Goal: Task Accomplishment & Management: Use online tool/utility

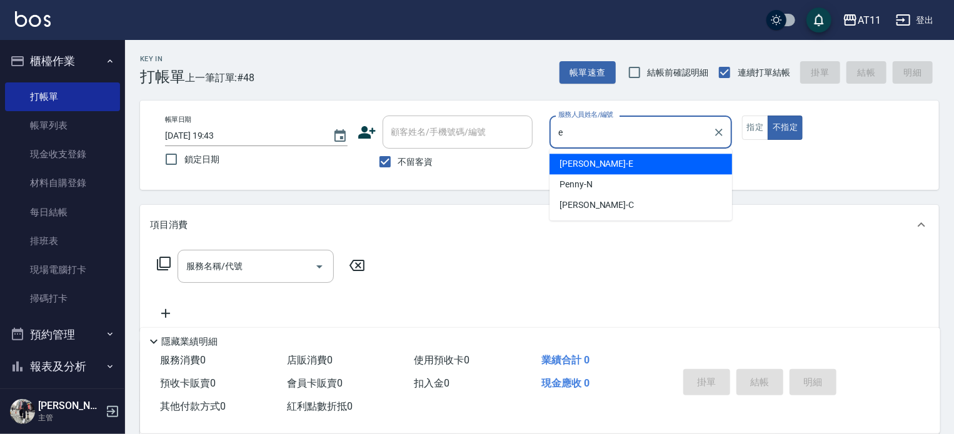
type input "[PERSON_NAME]-E"
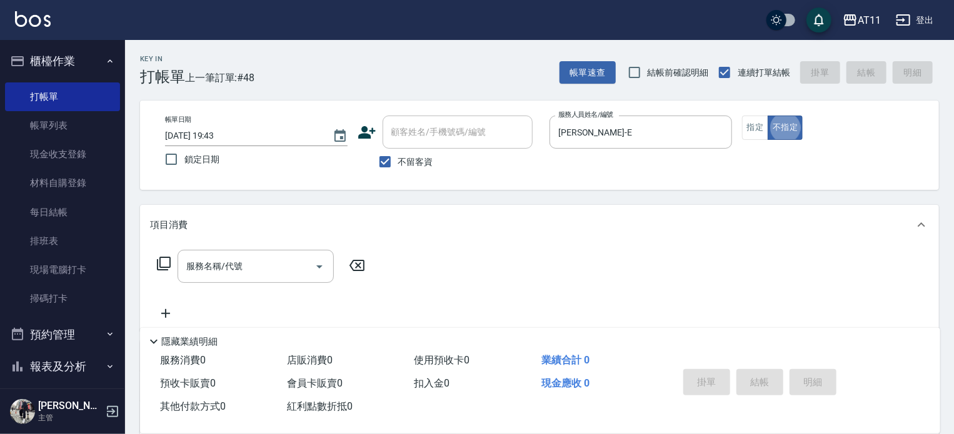
type button "false"
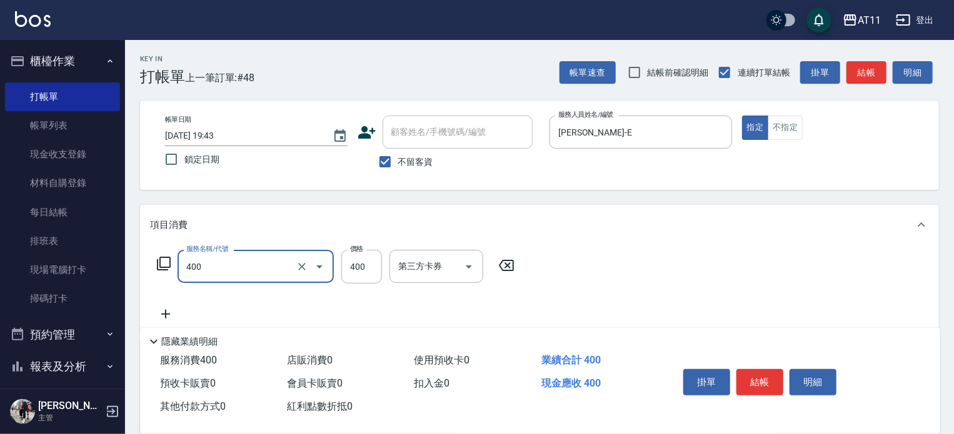
type input "洗剪(400)"
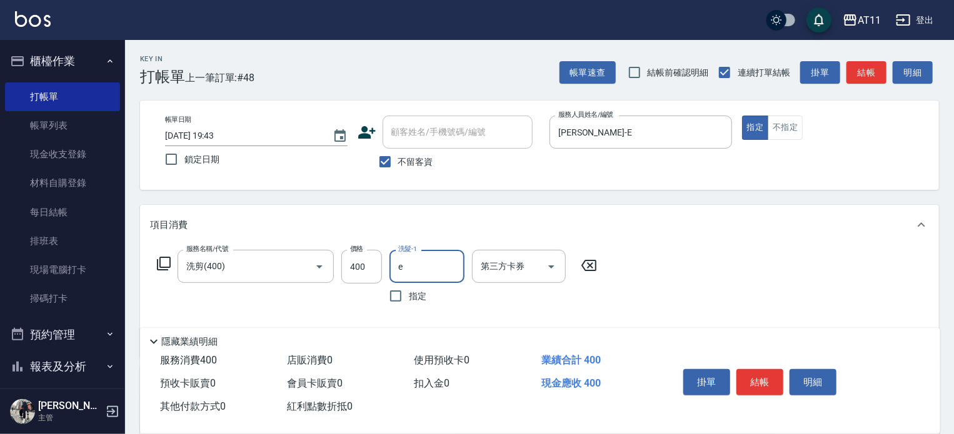
type input "[PERSON_NAME]-E"
click at [752, 387] on button "結帳" at bounding box center [759, 382] width 47 height 26
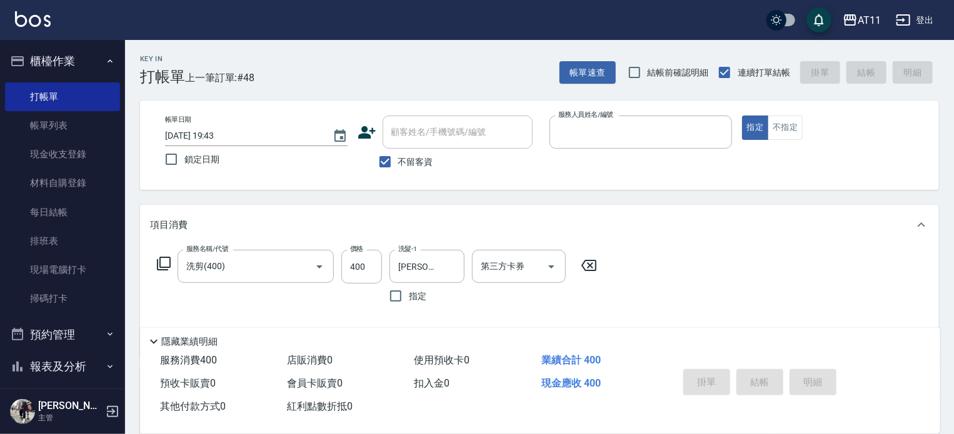
type input "c"
type input "[DATE] 20:32"
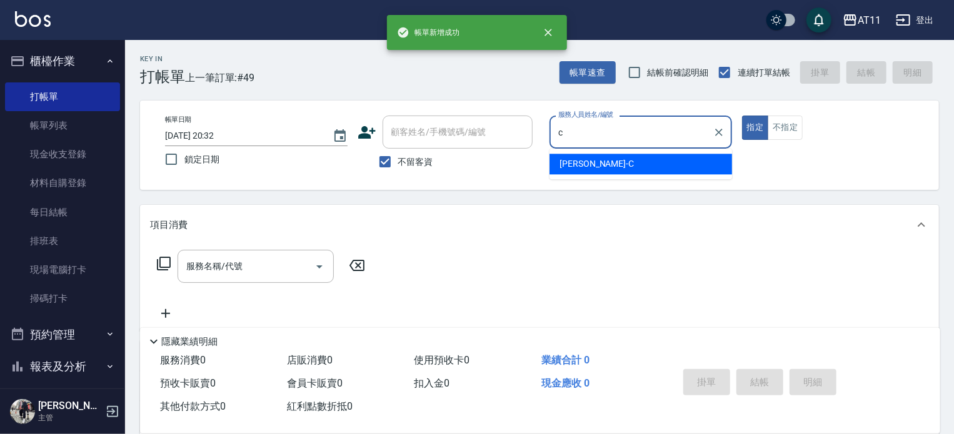
type input "[PERSON_NAME]"
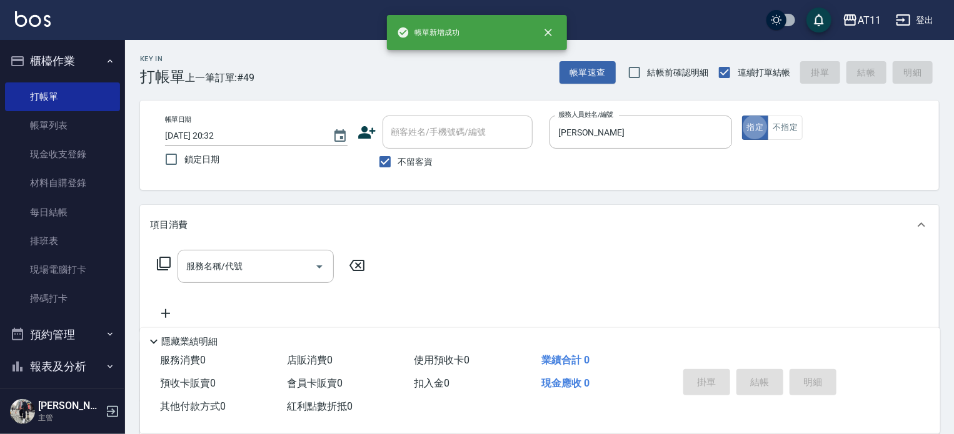
type button "true"
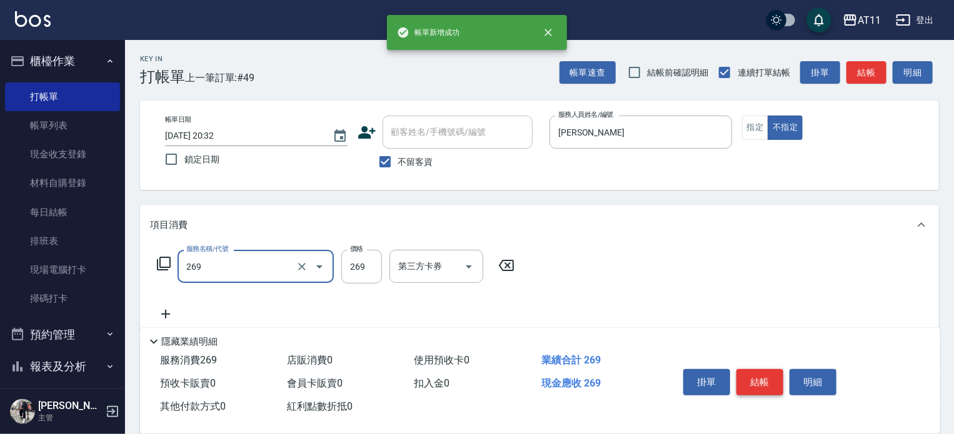
type input "一般洗剪(269)"
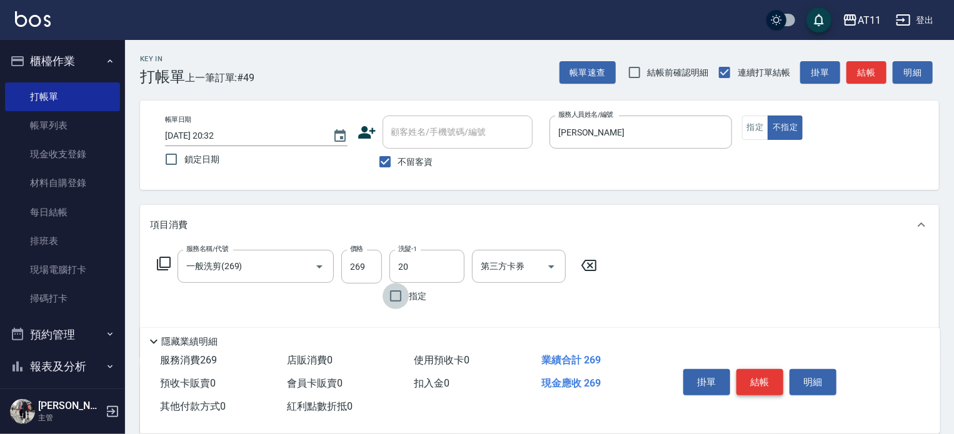
type input "20-20支援"
click at [752, 387] on button "結帳" at bounding box center [759, 382] width 47 height 26
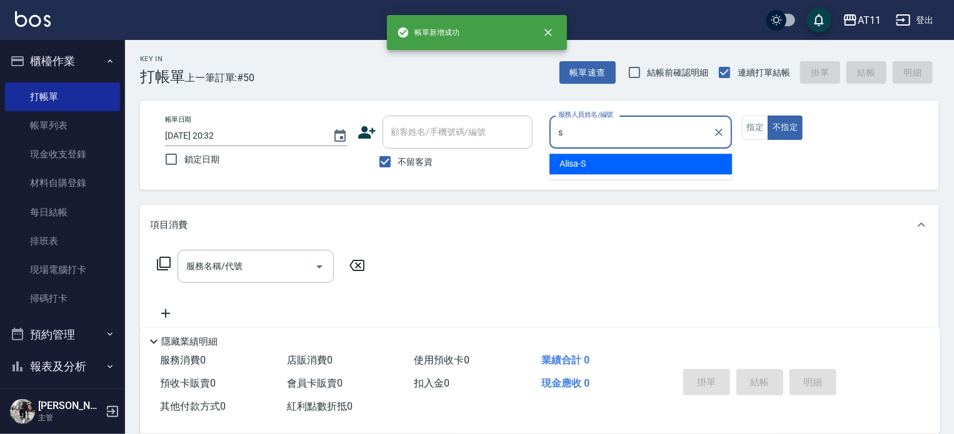
type input "Alisa-S"
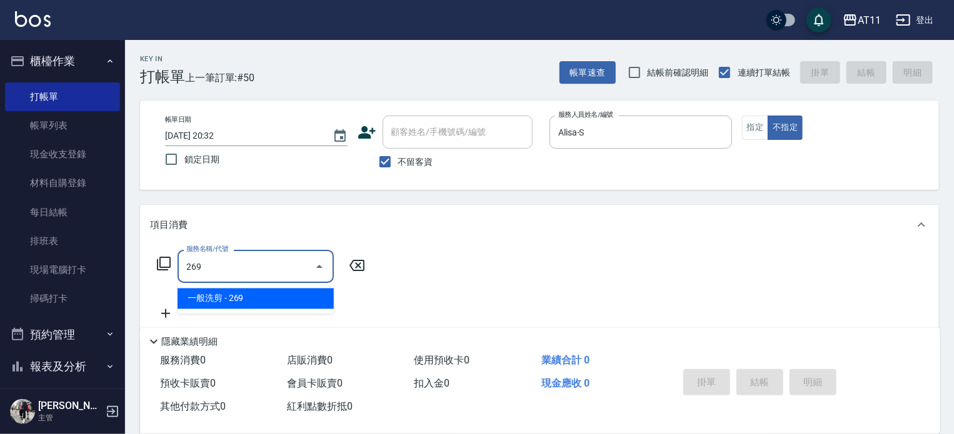
type input "一般洗剪(269)"
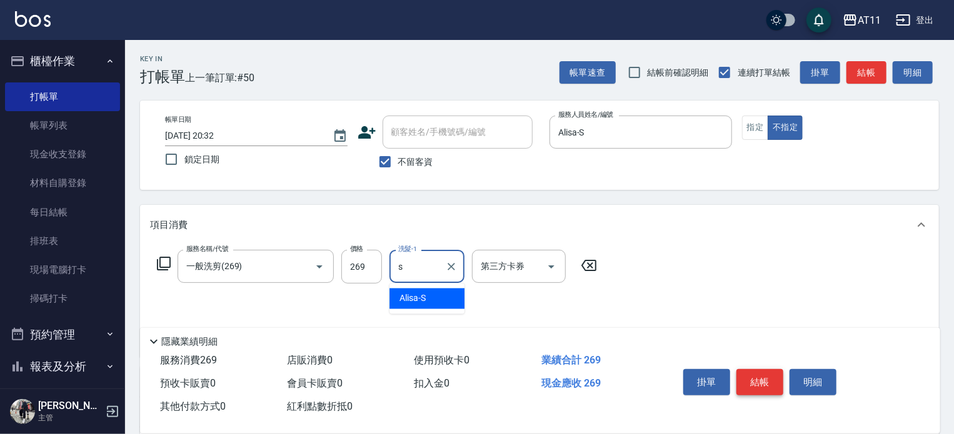
type input "Alisa-S"
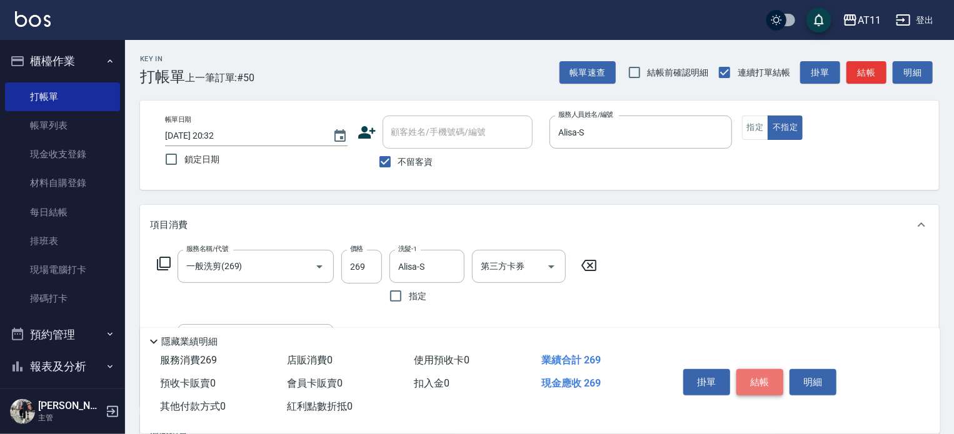
click at [751, 387] on button "結帳" at bounding box center [759, 382] width 47 height 26
type input "2025/08/10 20:33"
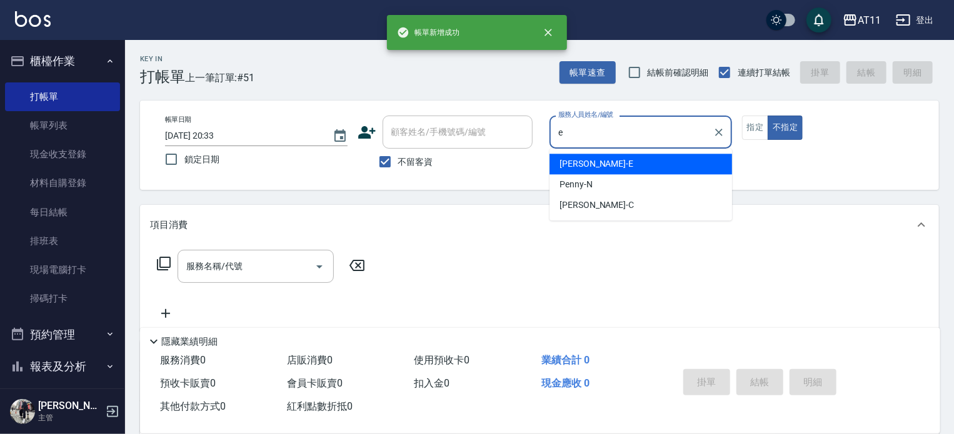
type input "EVA-E"
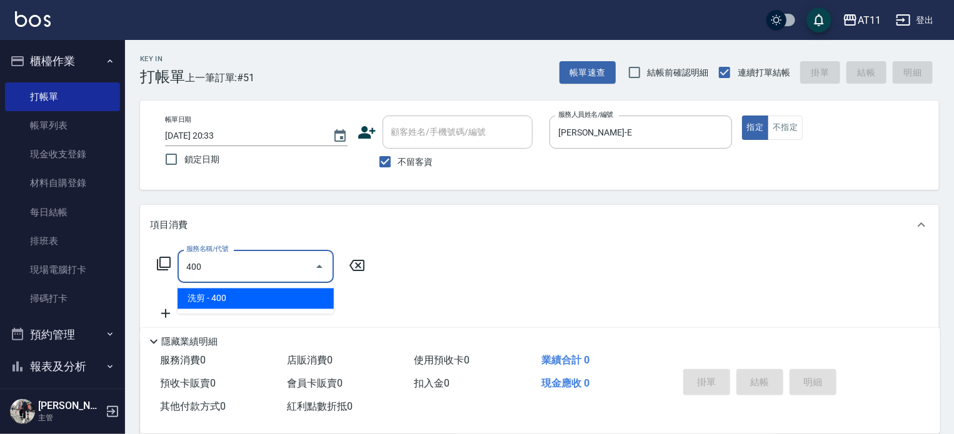
type input "洗剪(400)"
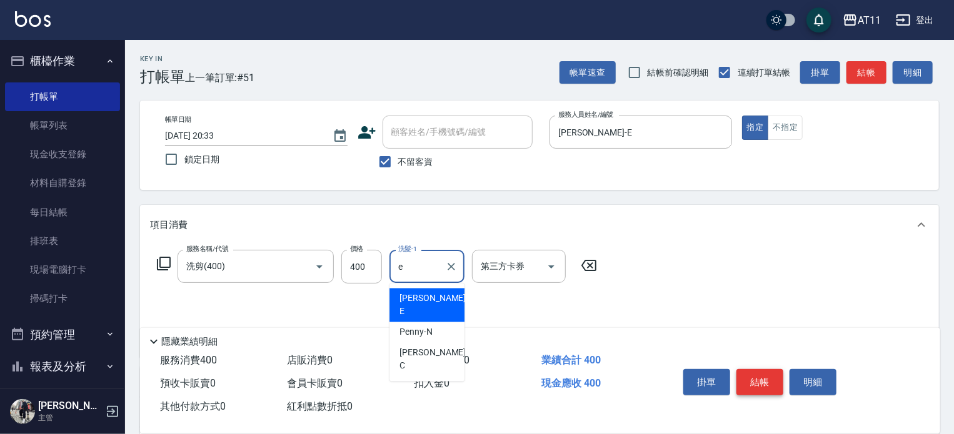
type input "EVA-E"
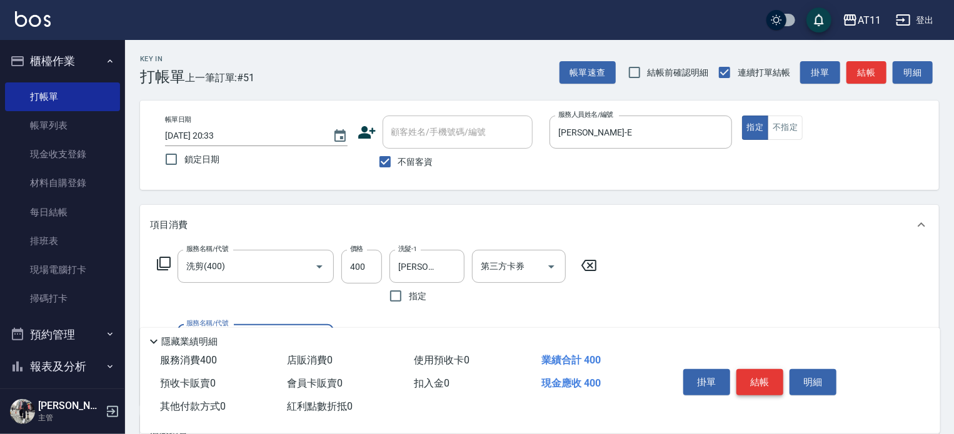
click at [754, 381] on button "結帳" at bounding box center [759, 382] width 47 height 26
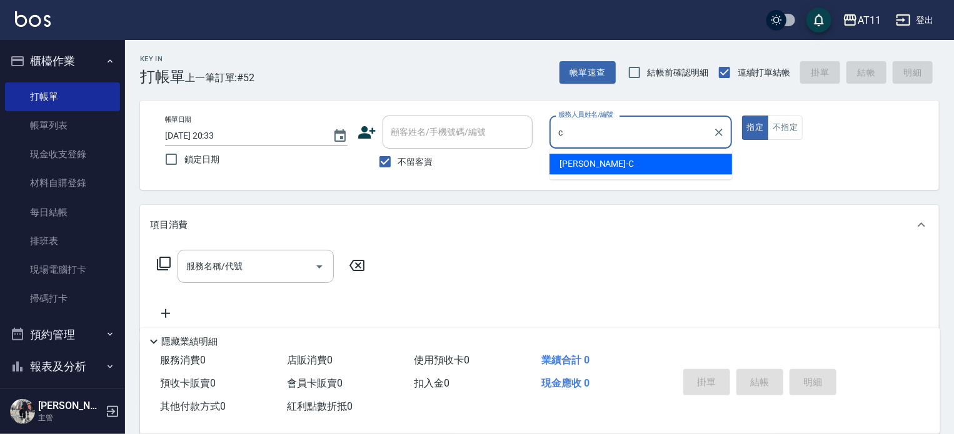
type input "Connie-C"
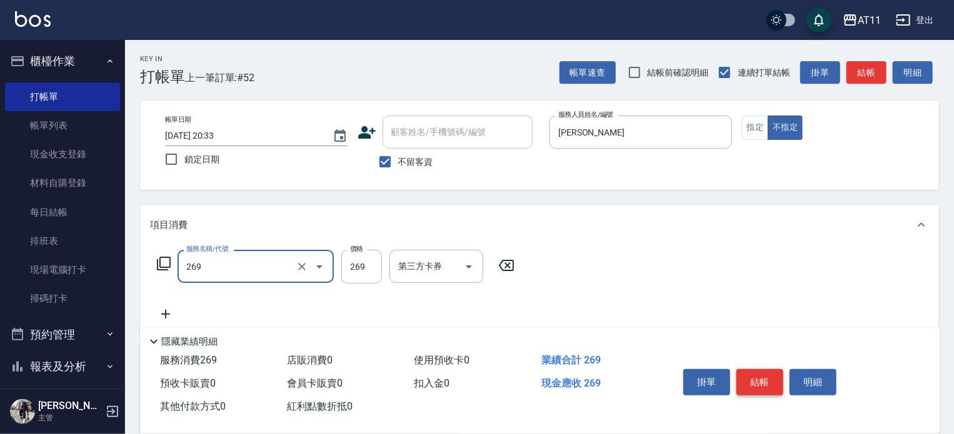
type input "一般洗剪(269)"
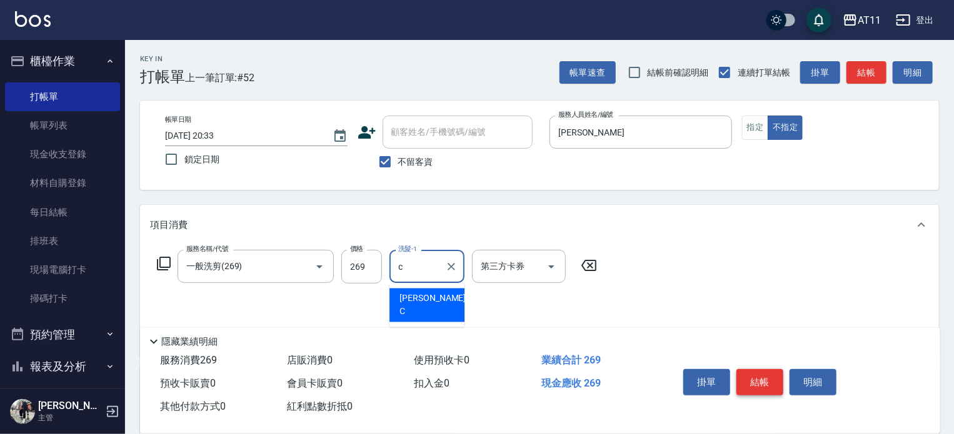
type input "Connie-C"
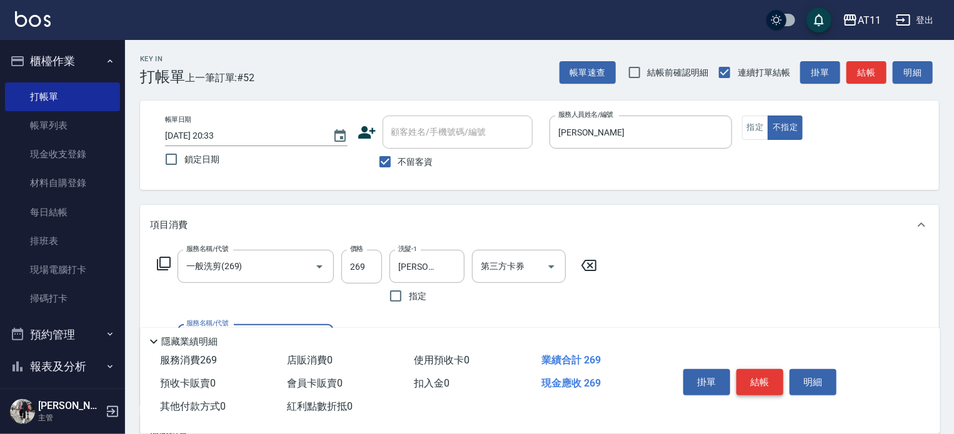
click at [754, 381] on button "結帳" at bounding box center [759, 382] width 47 height 26
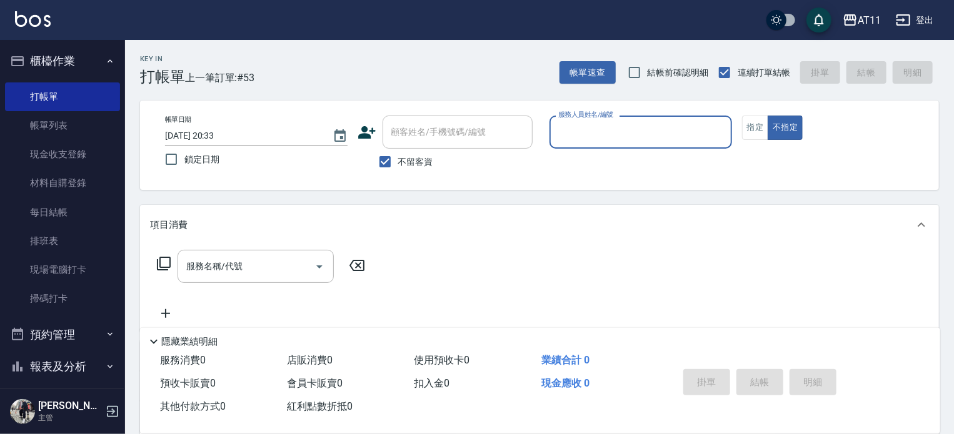
click at [52, 62] on button "櫃檯作業" at bounding box center [62, 61] width 115 height 32
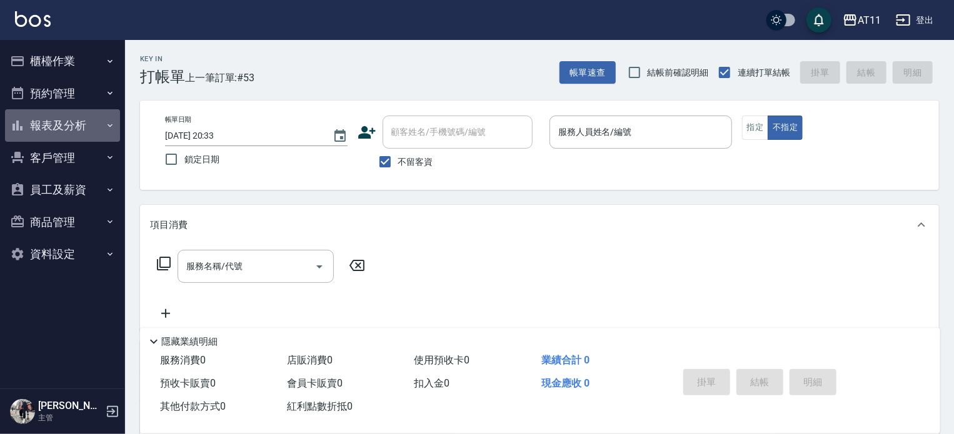
click at [60, 126] on button "報表及分析" at bounding box center [62, 125] width 115 height 32
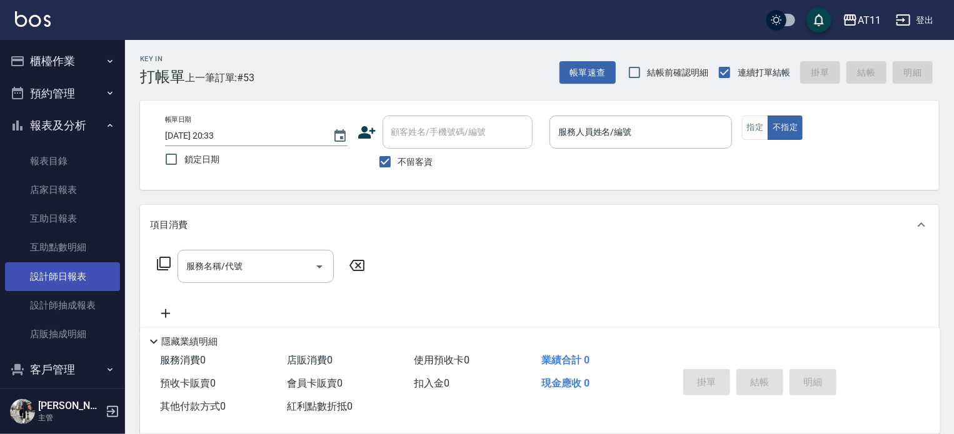
click at [65, 276] on link "設計師日報表" at bounding box center [62, 276] width 115 height 29
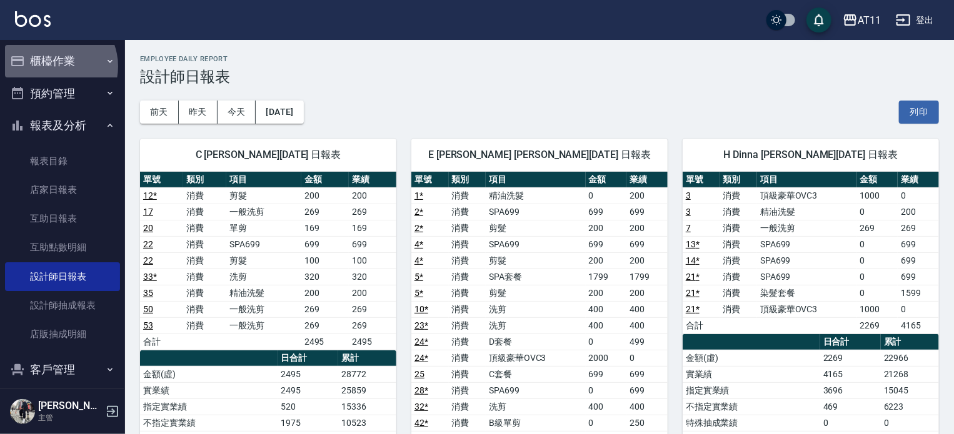
drag, startPoint x: 54, startPoint y: 64, endPoint x: 57, endPoint y: 100, distance: 35.8
click at [54, 67] on button "櫃檯作業" at bounding box center [62, 61] width 115 height 32
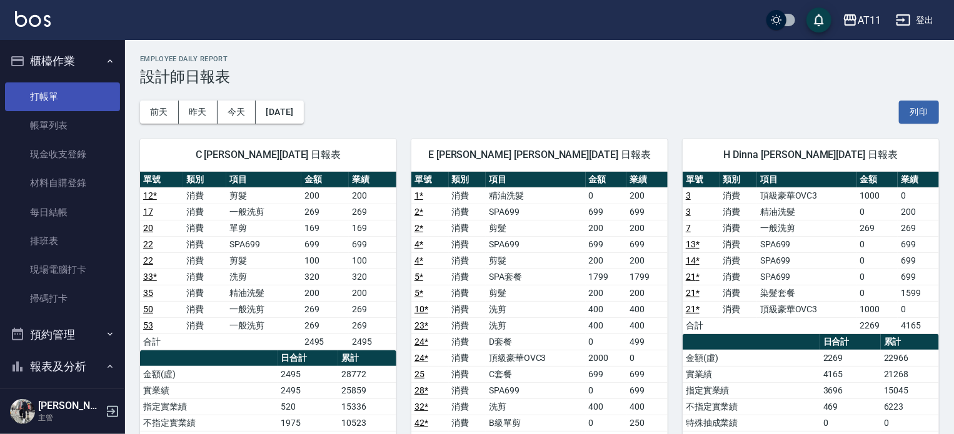
click at [57, 100] on link "打帳單" at bounding box center [62, 96] width 115 height 29
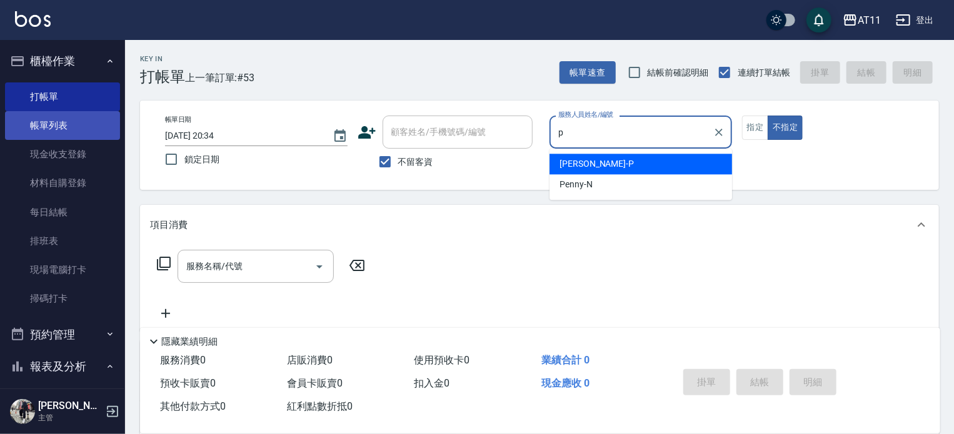
type input "Park-P"
type button "false"
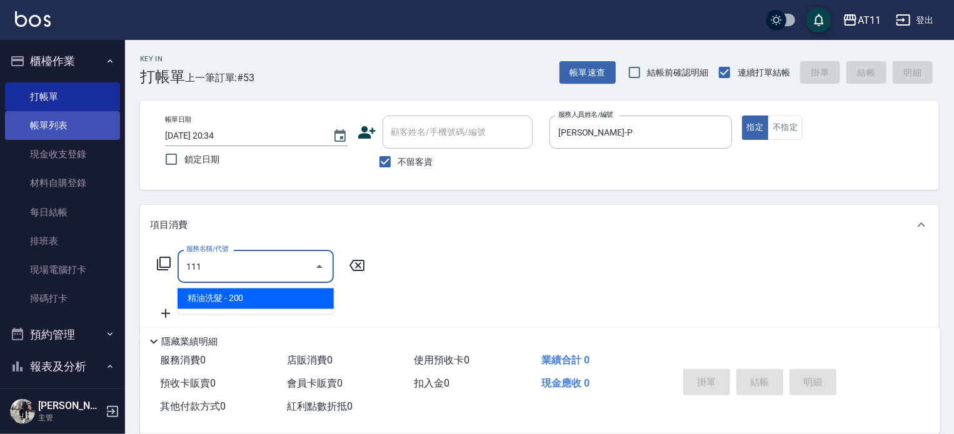
type input "精油洗髮(111)"
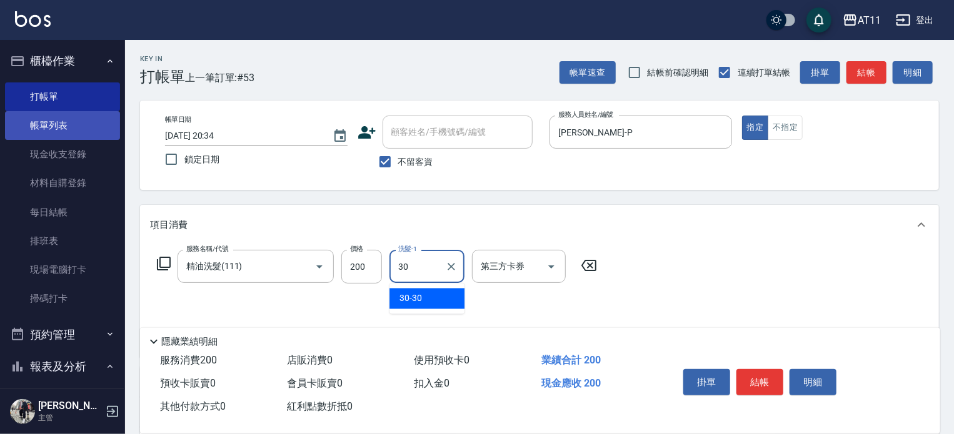
type input "30-30"
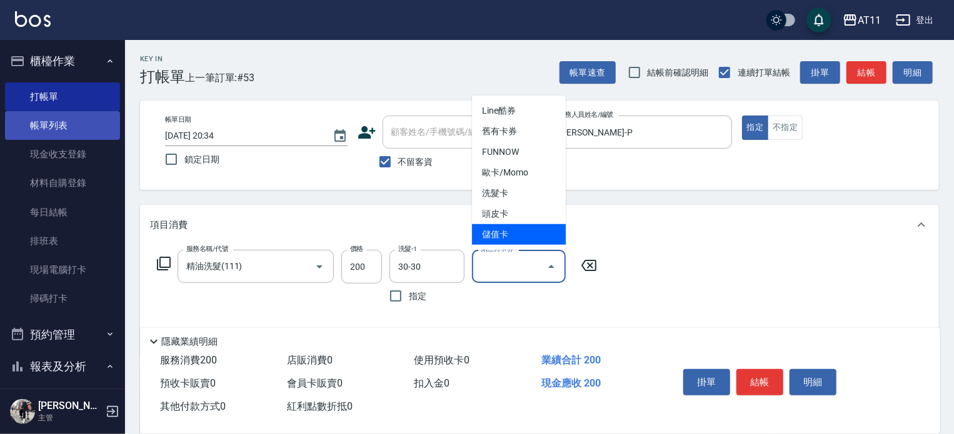
type input "儲值卡"
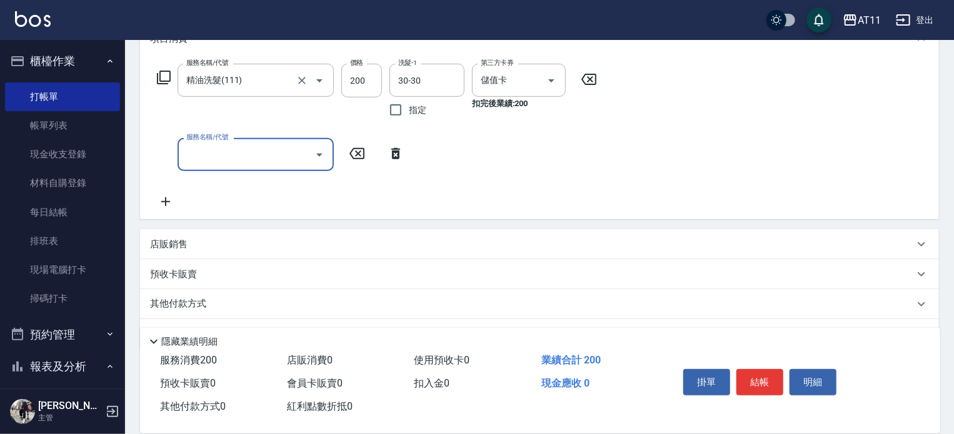
scroll to position [187, 0]
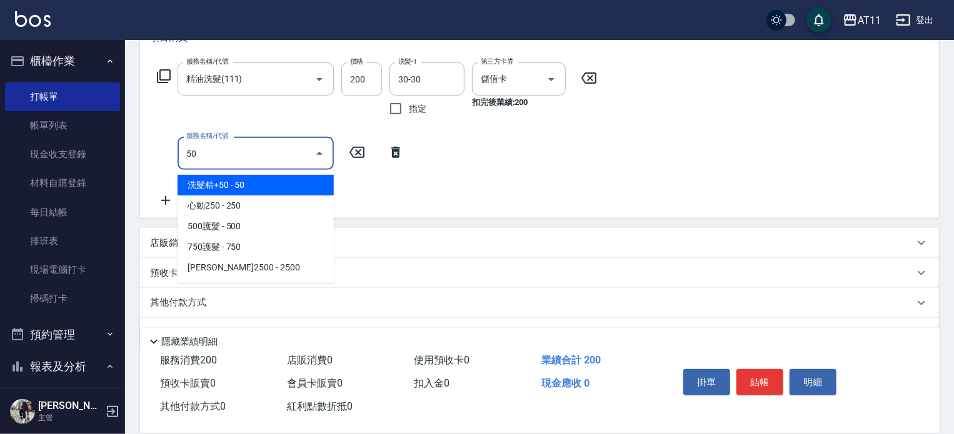
type input "洗髮精+50(50)"
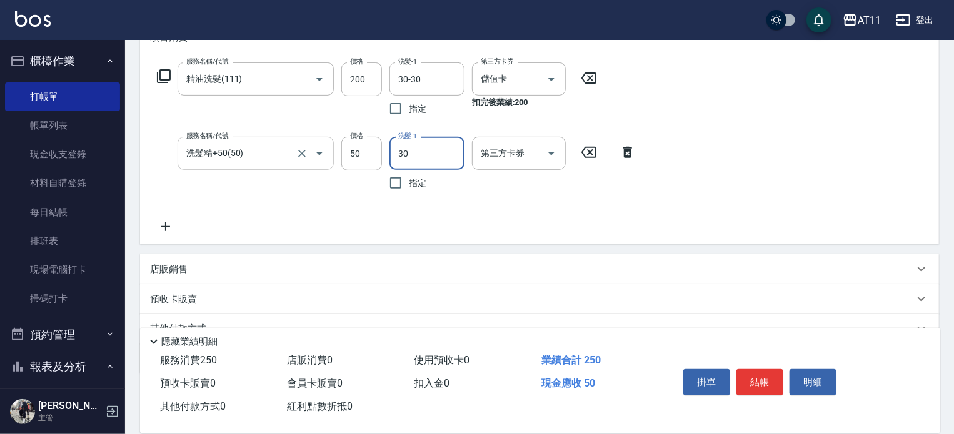
type input "30-30"
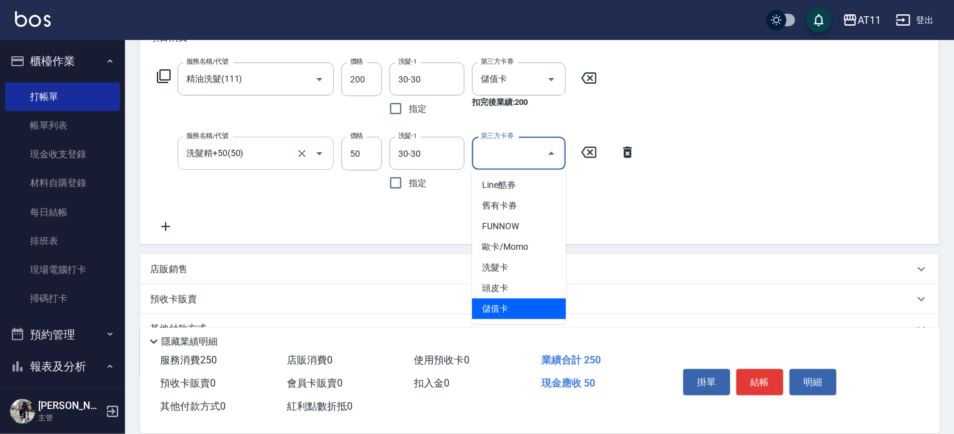
type input "儲值卡"
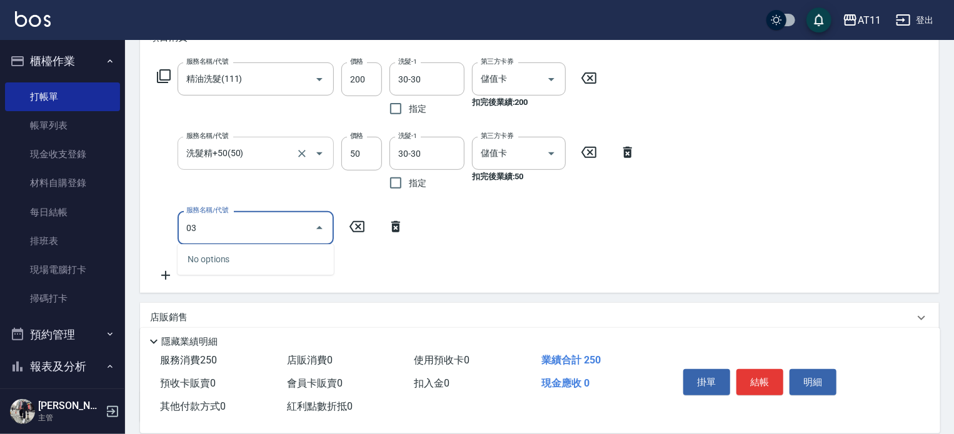
type input "0"
type input "自備護髮(0200)"
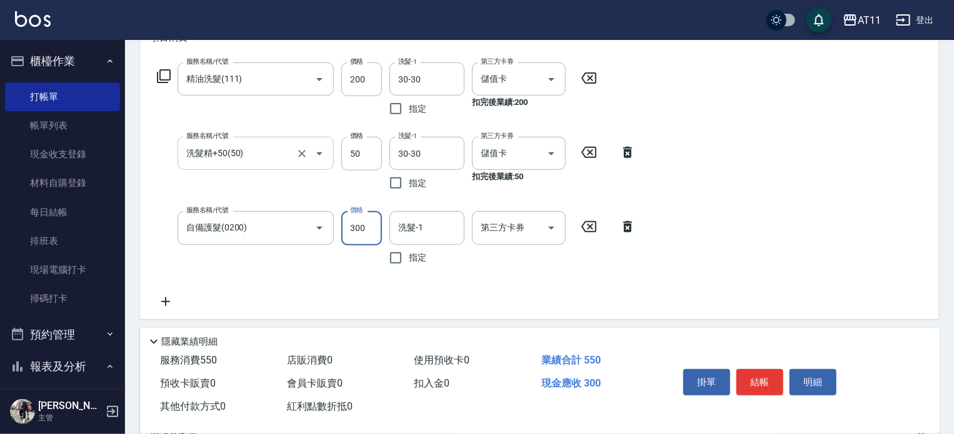
type input "300"
click at [434, 222] on input "洗髮-1" at bounding box center [427, 228] width 64 height 22
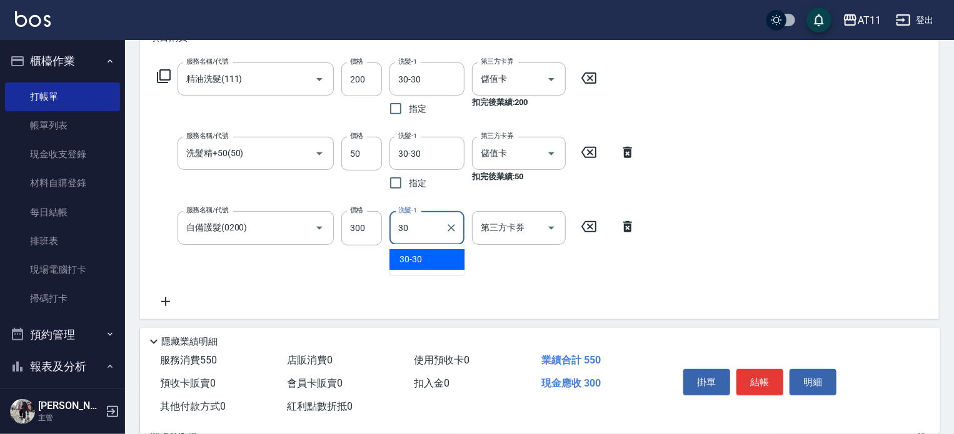
type input "30-30"
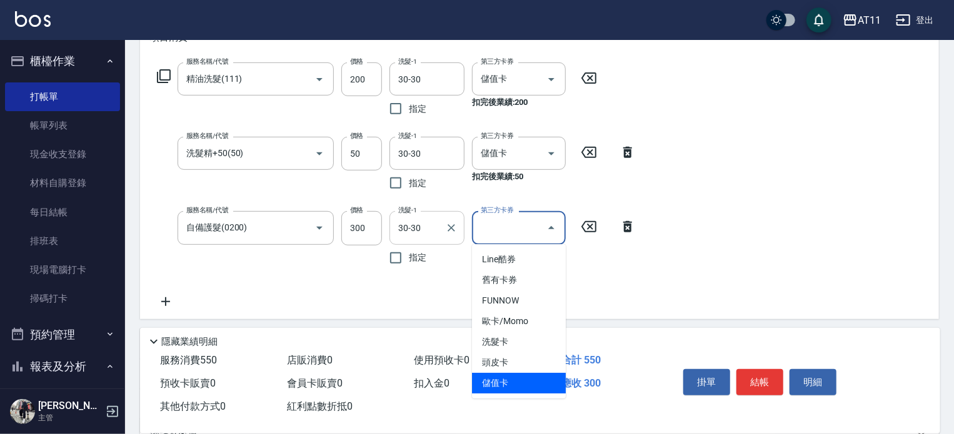
type input "儲值卡"
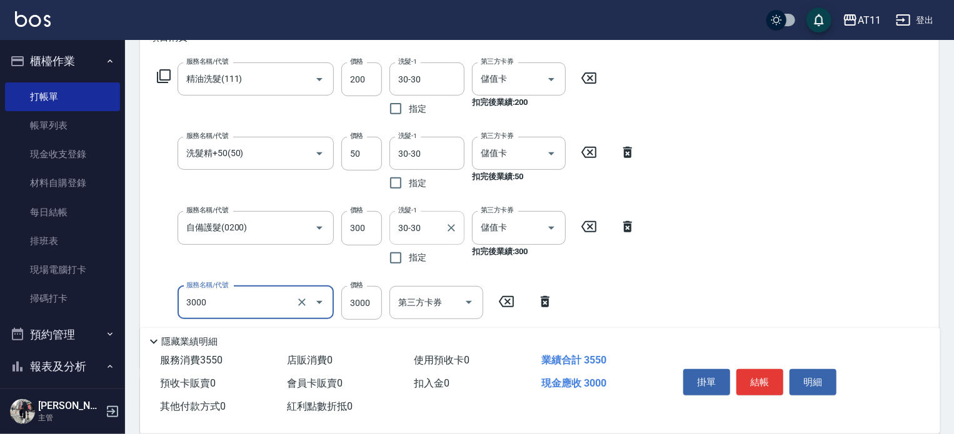
type input "頂級豪華OVC3(3000)"
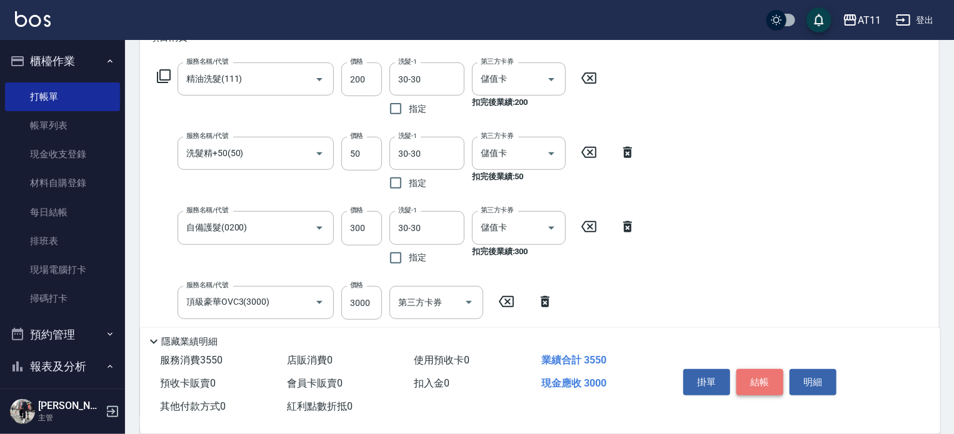
click at [750, 374] on button "結帳" at bounding box center [759, 382] width 47 height 26
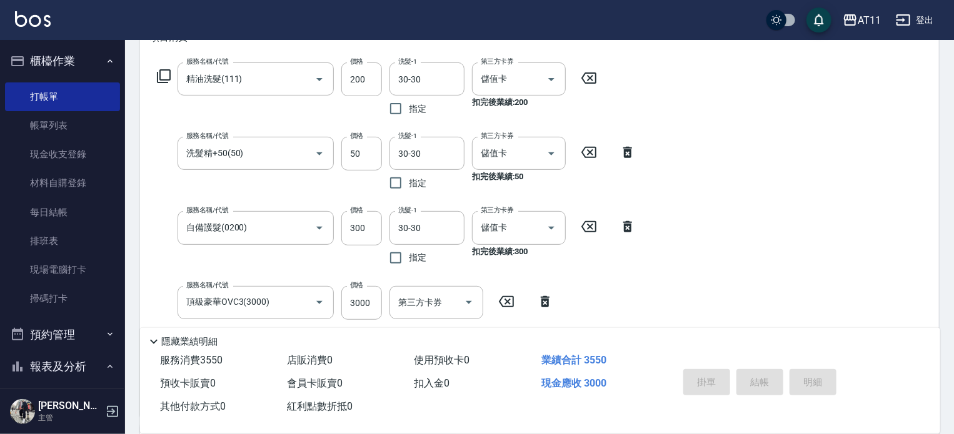
type input "2025/08/10 20:48"
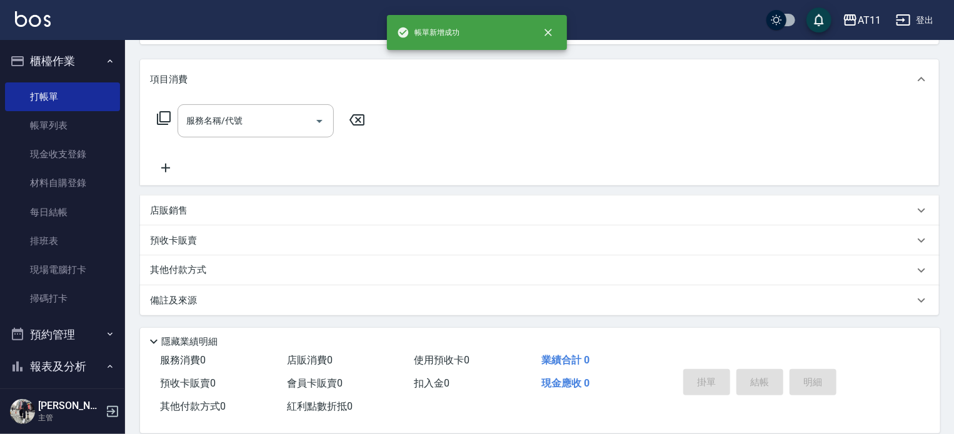
scroll to position [0, 0]
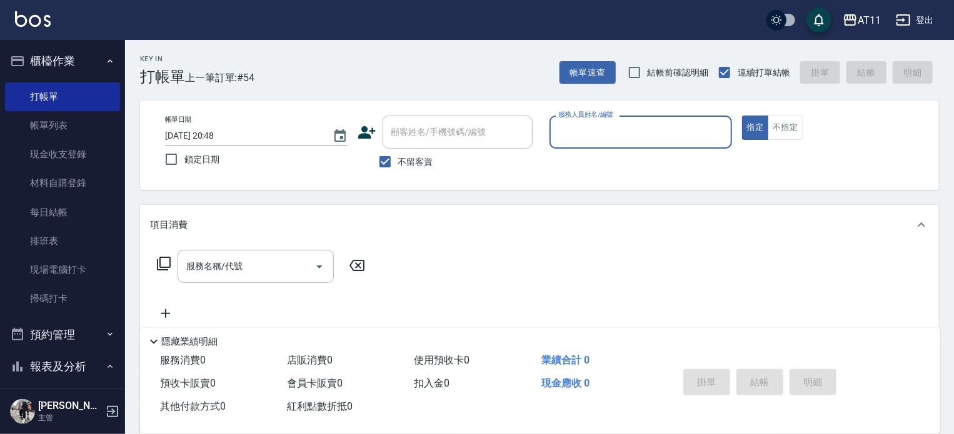
click at [73, 61] on button "櫃檯作業" at bounding box center [62, 61] width 115 height 32
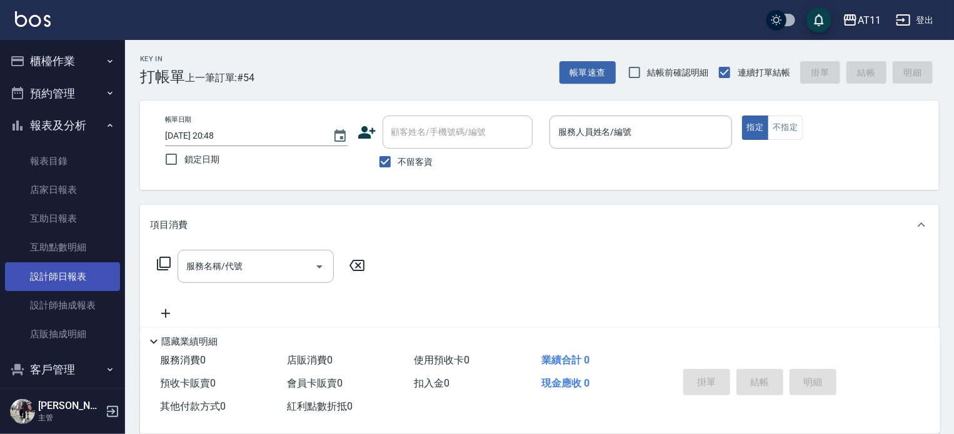
click at [74, 277] on link "設計師日報表" at bounding box center [62, 276] width 115 height 29
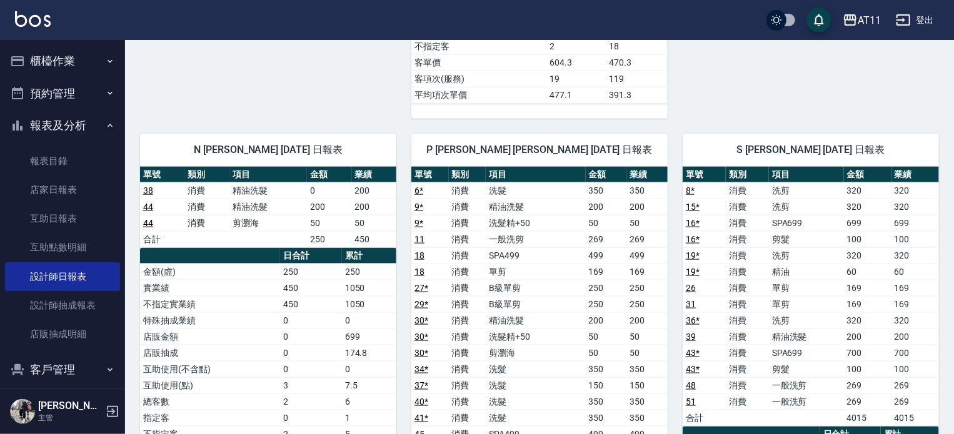
scroll to position [687, 0]
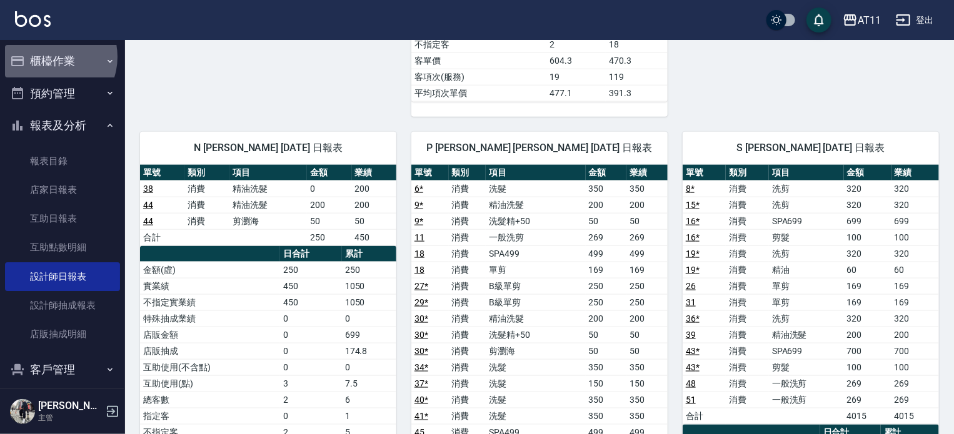
click at [49, 57] on button "櫃檯作業" at bounding box center [62, 61] width 115 height 32
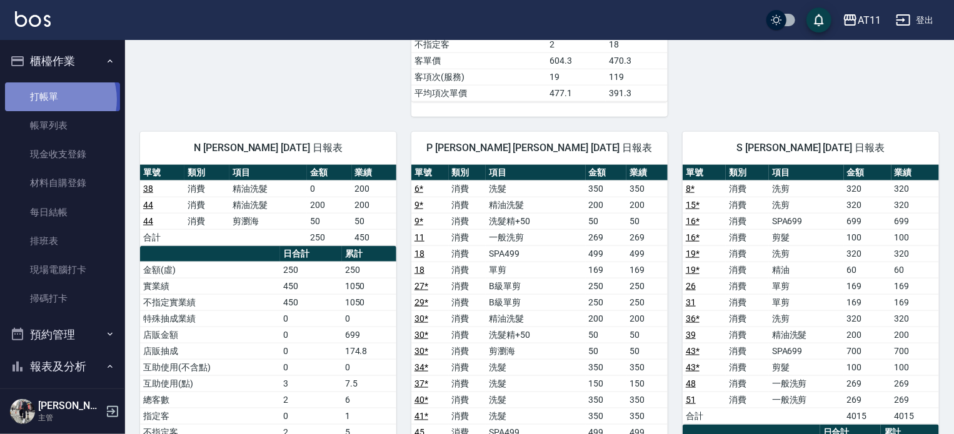
click at [49, 99] on link "打帳單" at bounding box center [62, 96] width 115 height 29
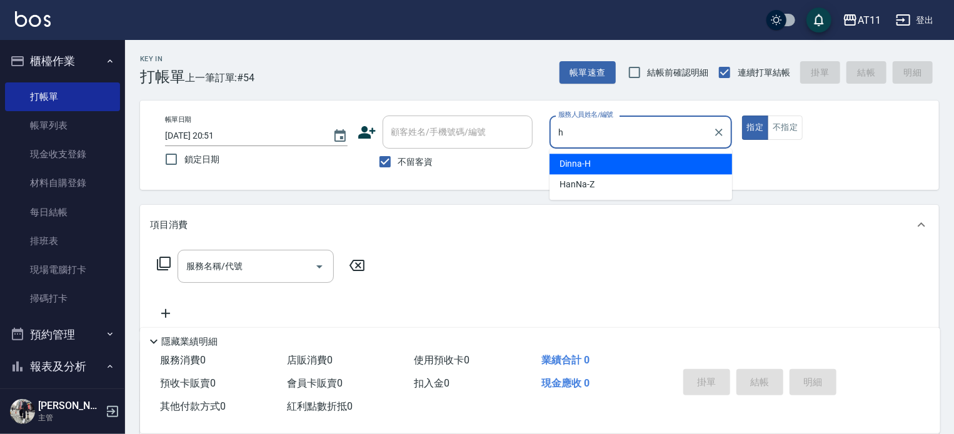
type input "Dinna-H"
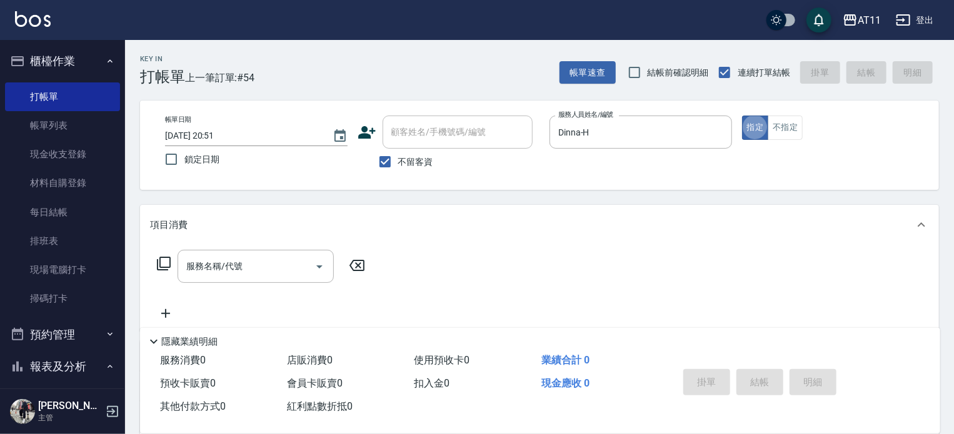
type button "true"
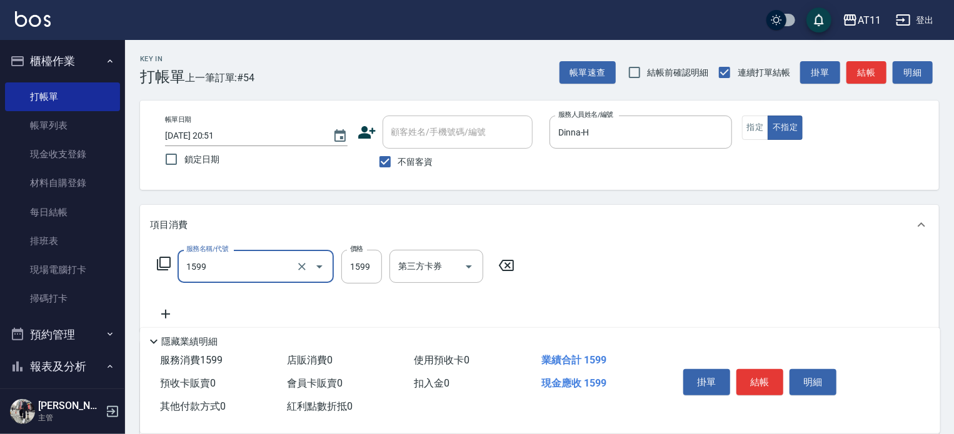
type input "染髮套餐(1599)"
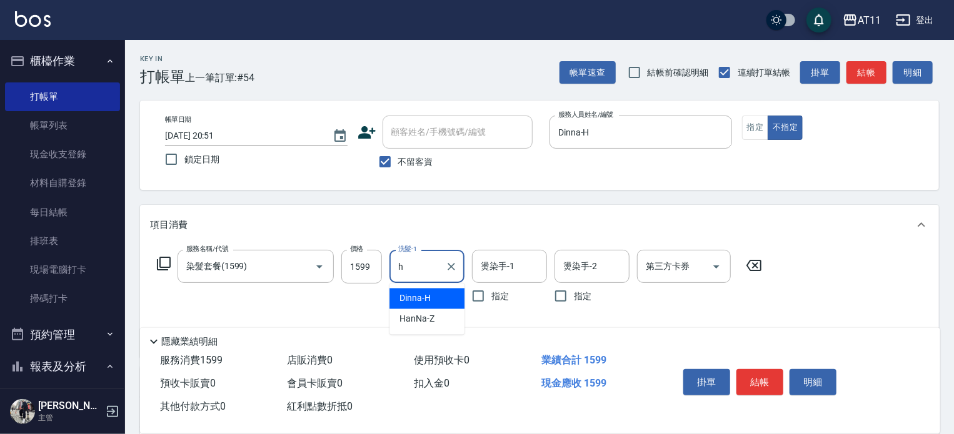
type input "Dinna-H"
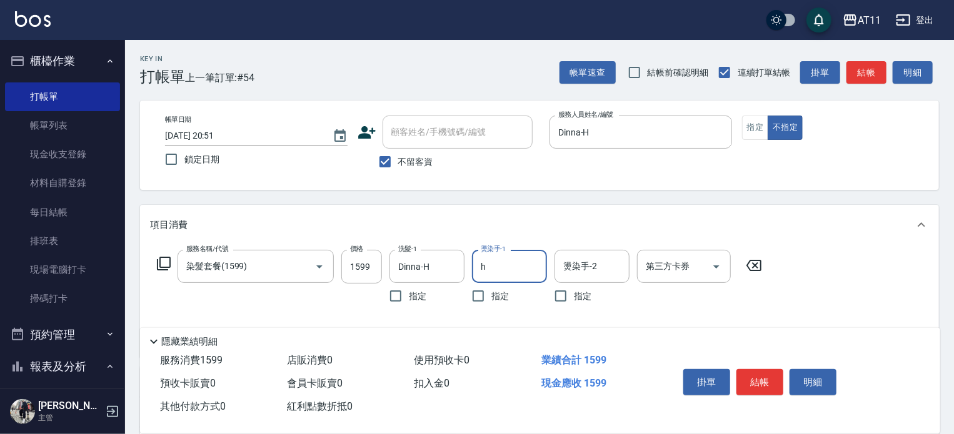
type input "Dinna-H"
click at [753, 369] on button "結帳" at bounding box center [759, 382] width 47 height 26
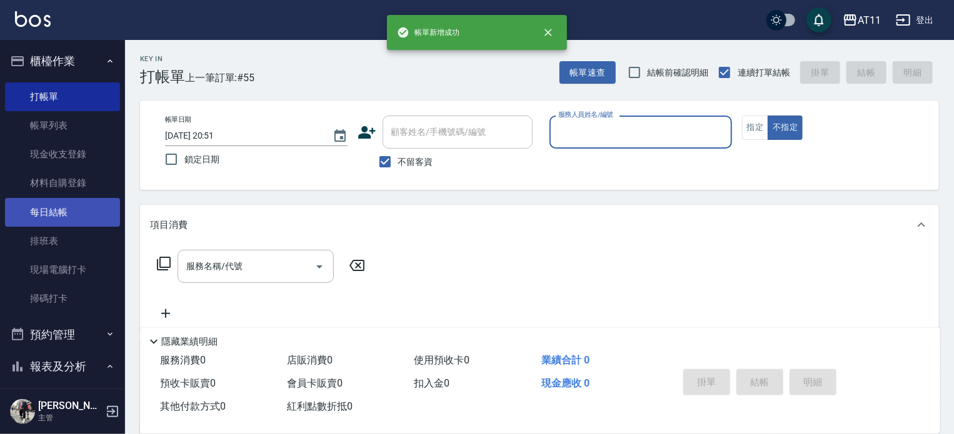
click at [67, 212] on link "每日結帳" at bounding box center [62, 212] width 115 height 29
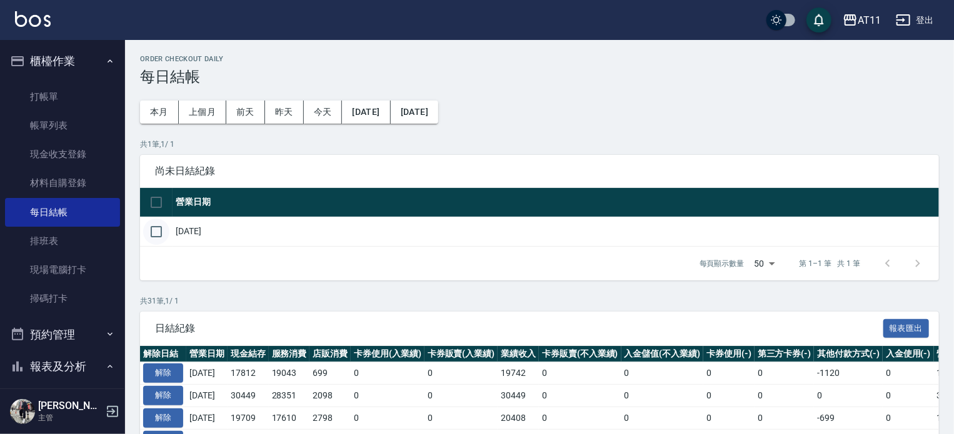
click at [162, 231] on input "checkbox" at bounding box center [156, 232] width 26 height 26
checkbox input "true"
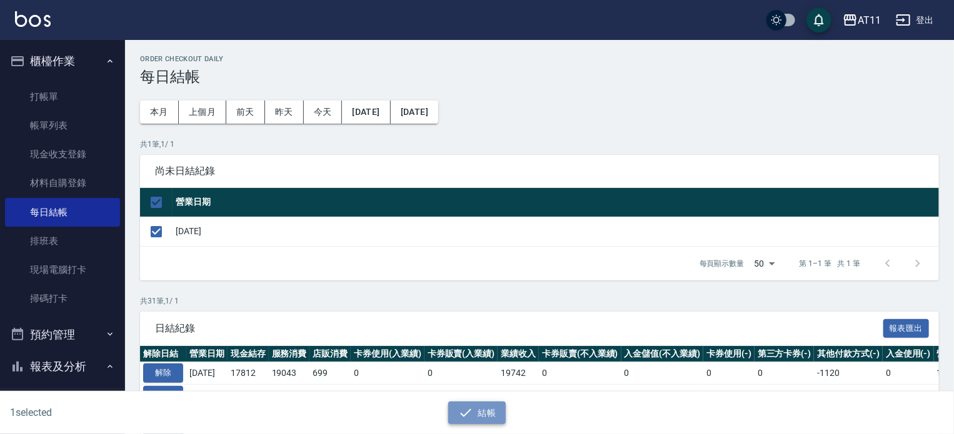
click at [476, 406] on button "結帳" at bounding box center [477, 413] width 58 height 23
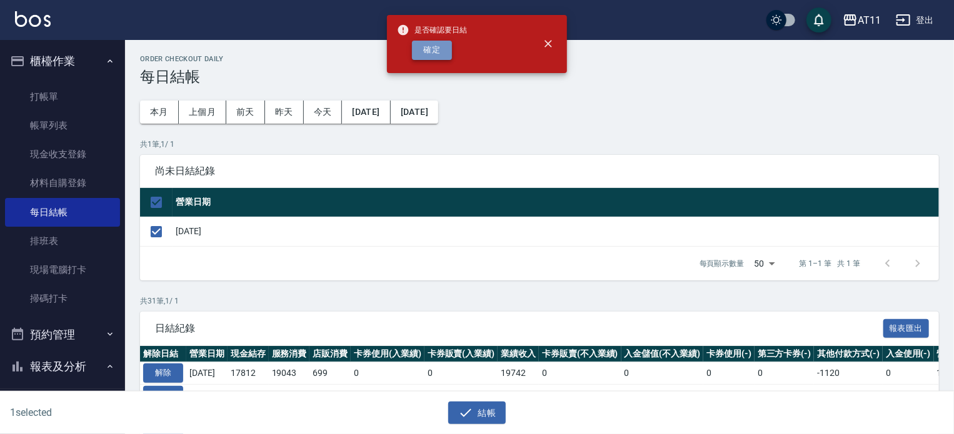
click at [429, 50] on button "確定" at bounding box center [432, 50] width 40 height 19
checkbox input "false"
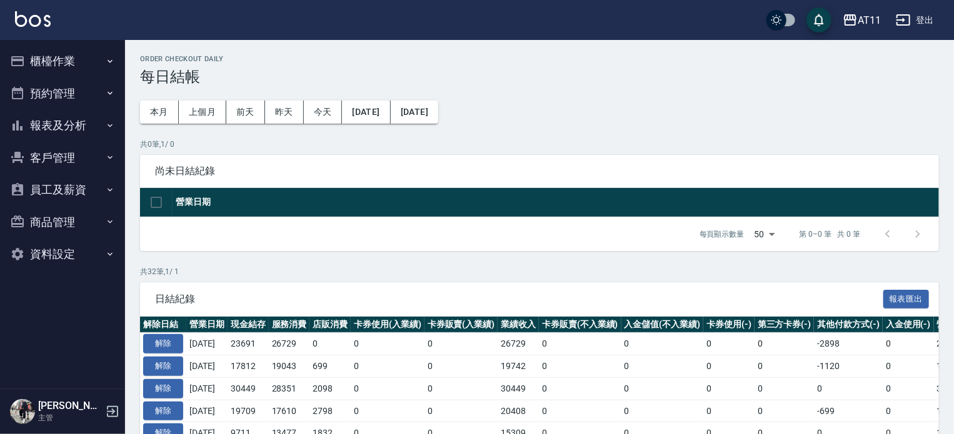
click at [59, 149] on button "客戶管理" at bounding box center [62, 158] width 115 height 32
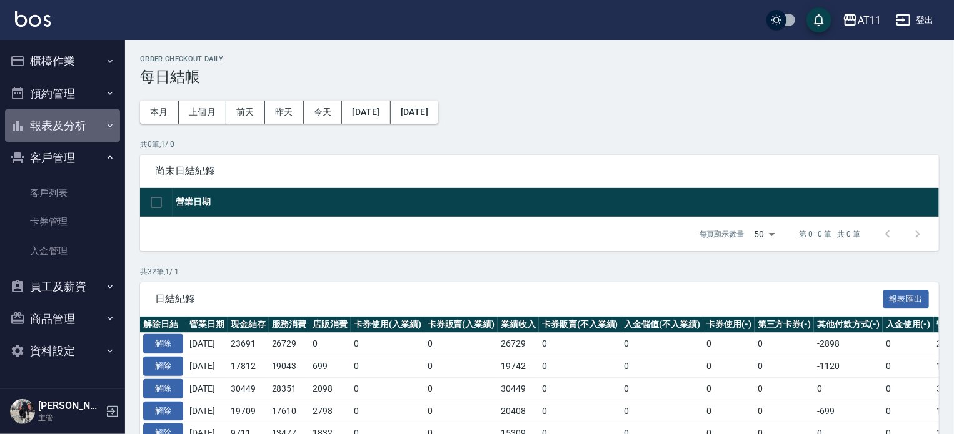
click at [72, 127] on button "報表及分析" at bounding box center [62, 125] width 115 height 32
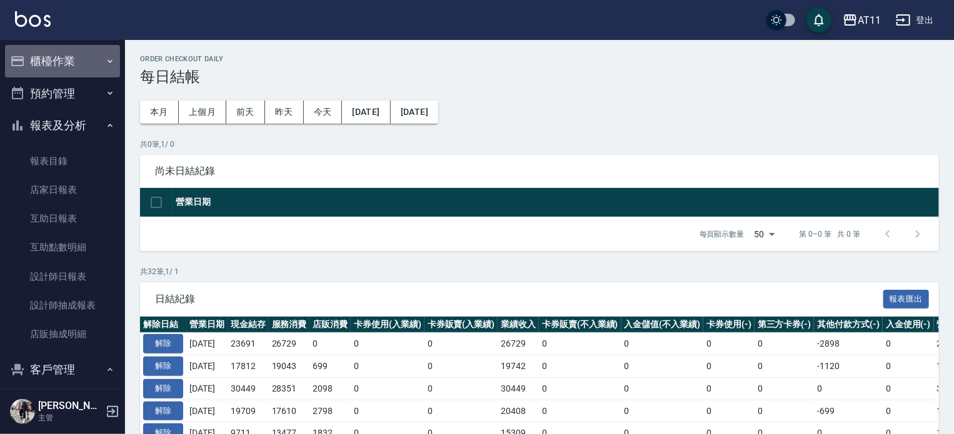
click at [79, 67] on button "櫃檯作業" at bounding box center [62, 61] width 115 height 32
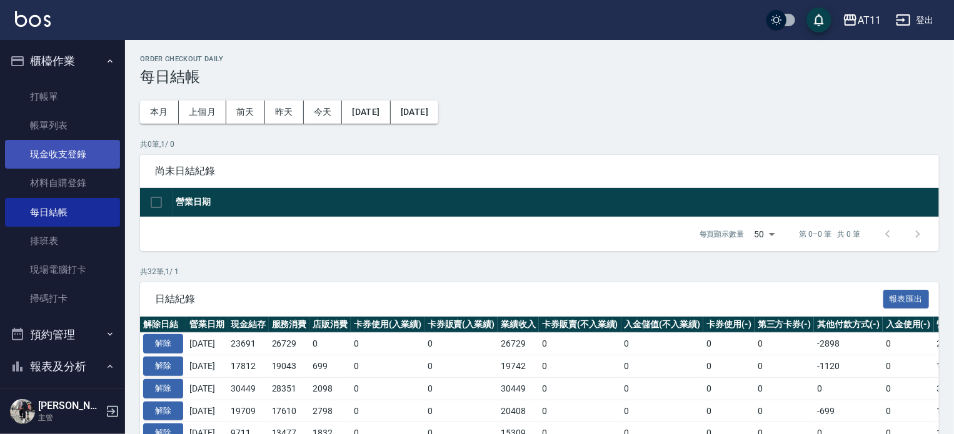
drag, startPoint x: 67, startPoint y: 144, endPoint x: 77, endPoint y: 152, distance: 12.0
click at [68, 144] on link "現金收支登錄" at bounding box center [62, 154] width 115 height 29
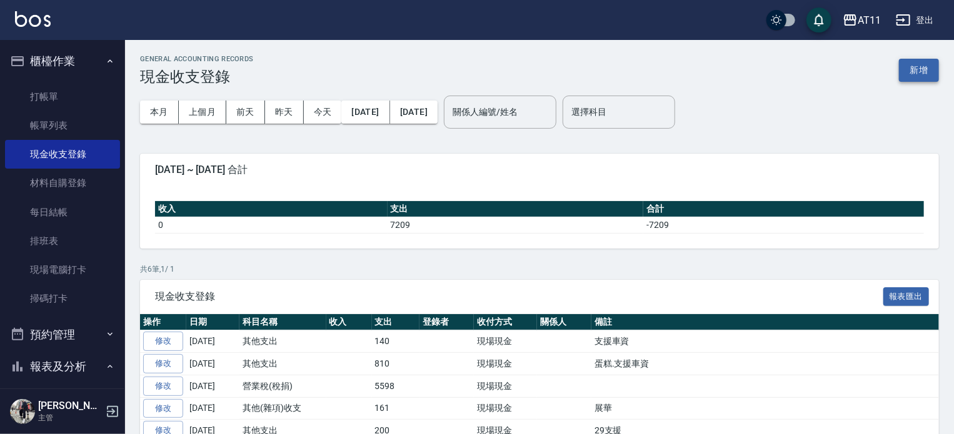
click at [922, 69] on button "新增" at bounding box center [919, 70] width 40 height 23
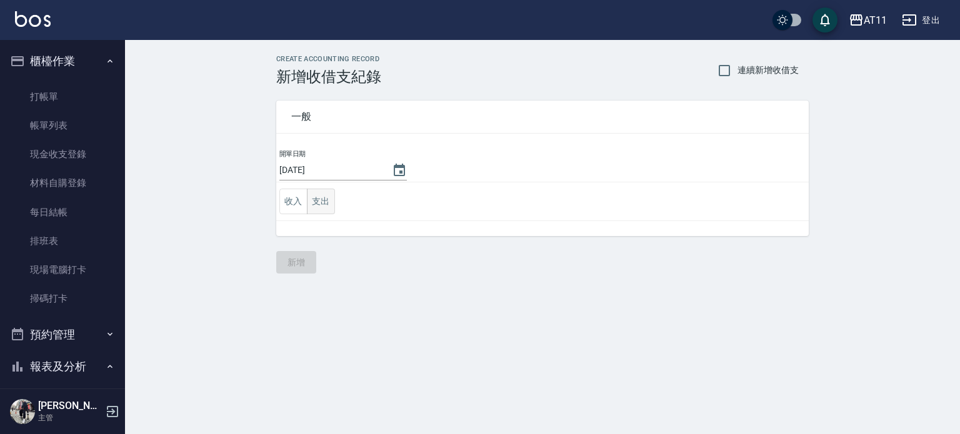
click at [321, 196] on button "支出" at bounding box center [321, 202] width 28 height 26
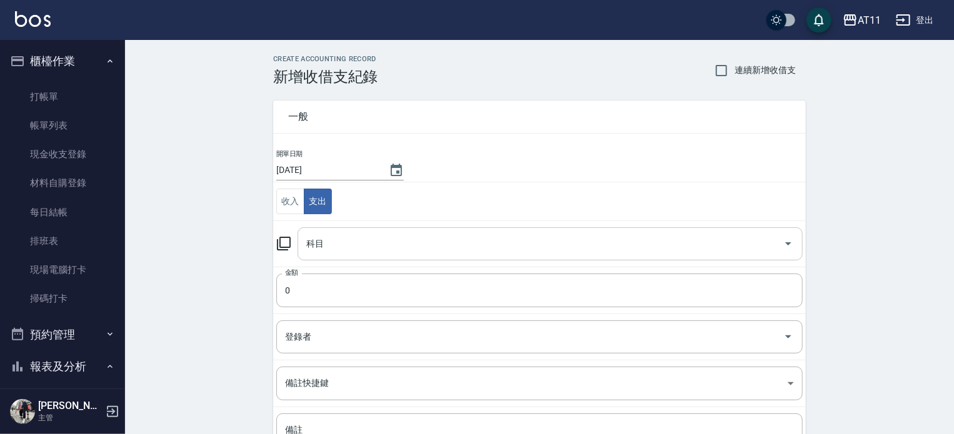
click at [396, 241] on input "科目" at bounding box center [540, 244] width 475 height 22
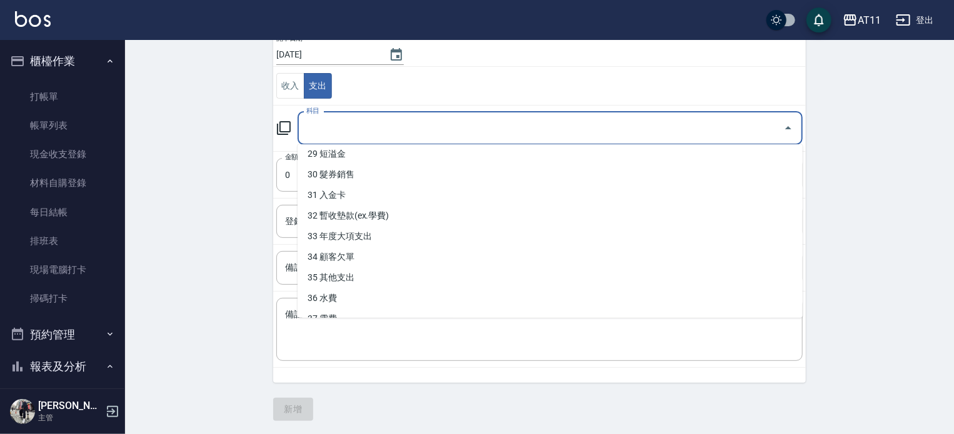
scroll to position [625, 0]
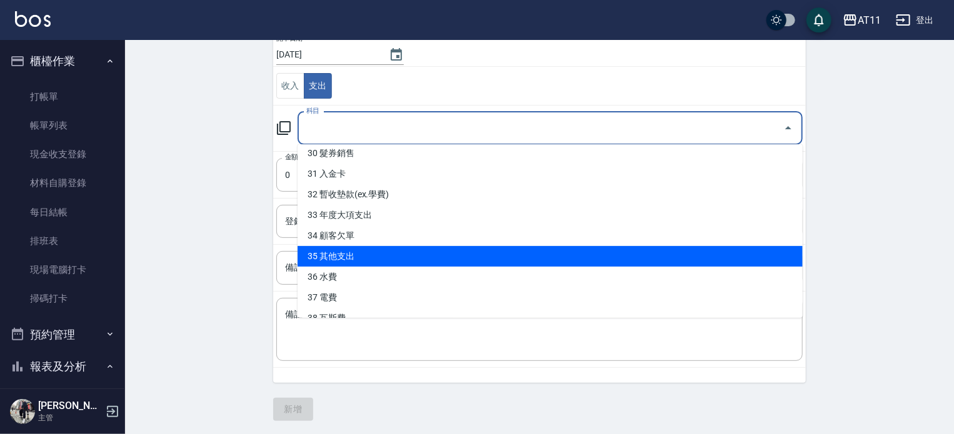
click at [436, 254] on li "35 其他支出" at bounding box center [549, 256] width 505 height 21
type input "35 其他支出"
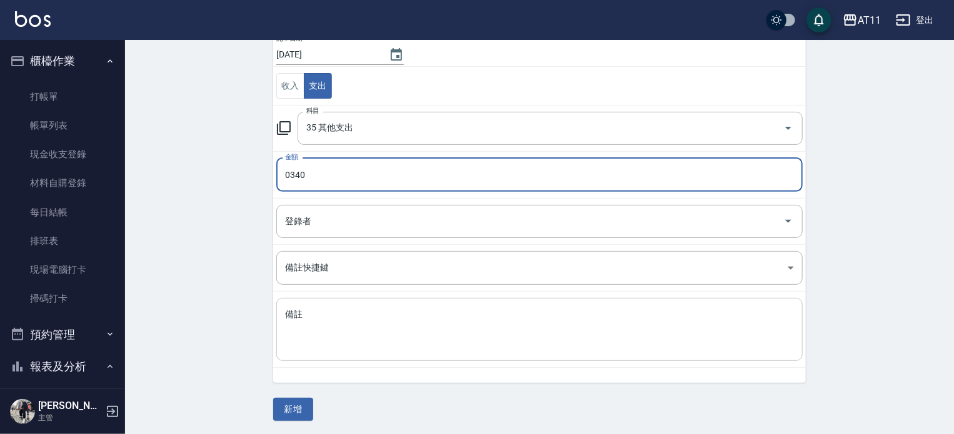
type input "0340"
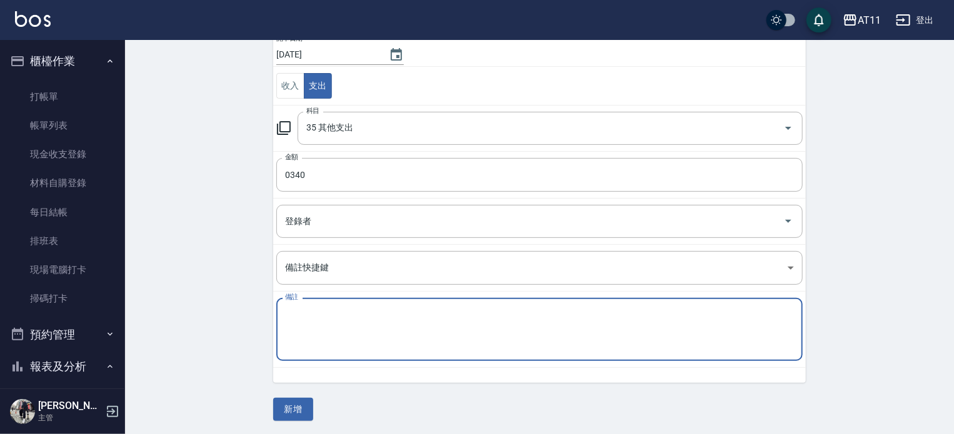
click at [367, 330] on textarea "備註" at bounding box center [539, 330] width 509 height 42
type textarea "5"
type textarea "支援"
click at [298, 404] on button "新增" at bounding box center [293, 409] width 40 height 23
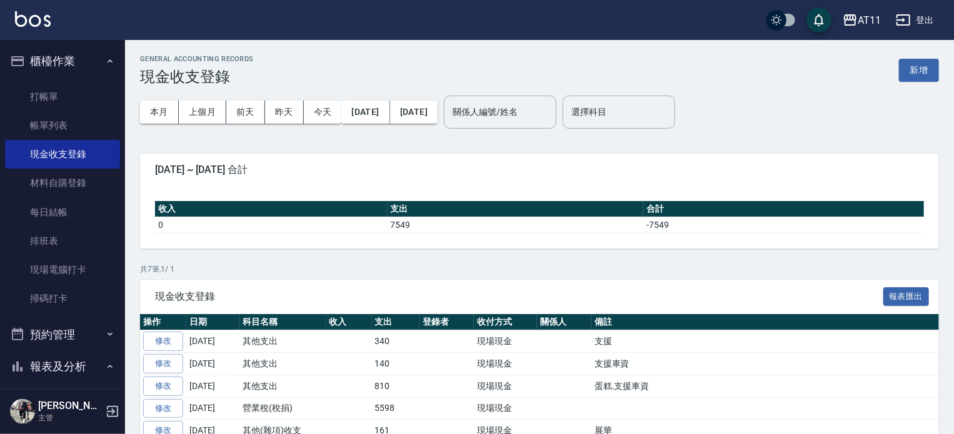
scroll to position [62, 0]
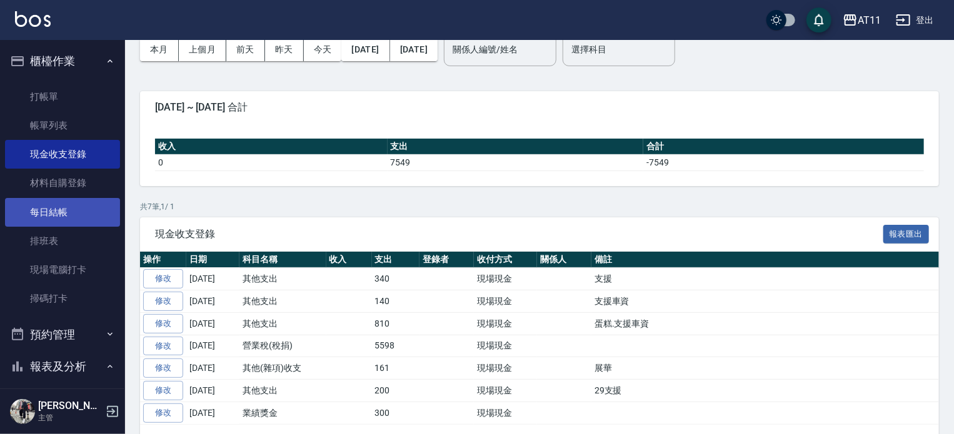
click at [60, 212] on link "每日結帳" at bounding box center [62, 212] width 115 height 29
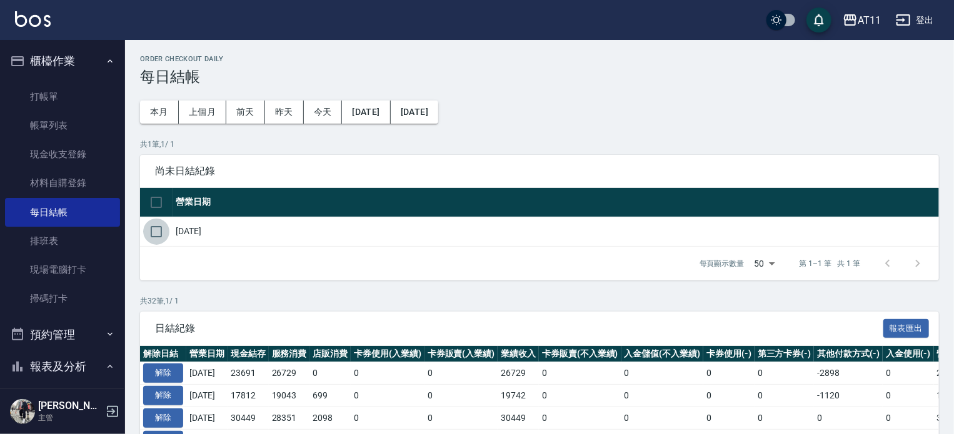
drag, startPoint x: 154, startPoint y: 224, endPoint x: 226, endPoint y: 261, distance: 79.9
click at [155, 226] on input "checkbox" at bounding box center [156, 232] width 26 height 26
checkbox input "true"
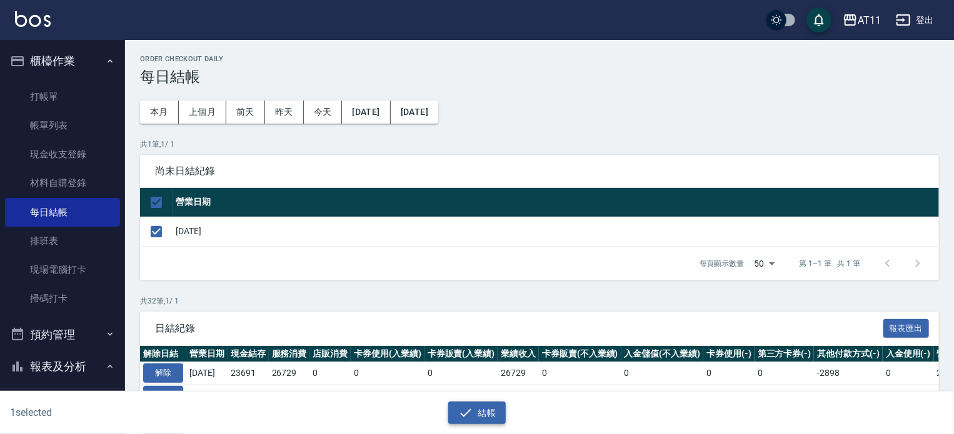
click at [492, 407] on button "結帳" at bounding box center [477, 413] width 58 height 23
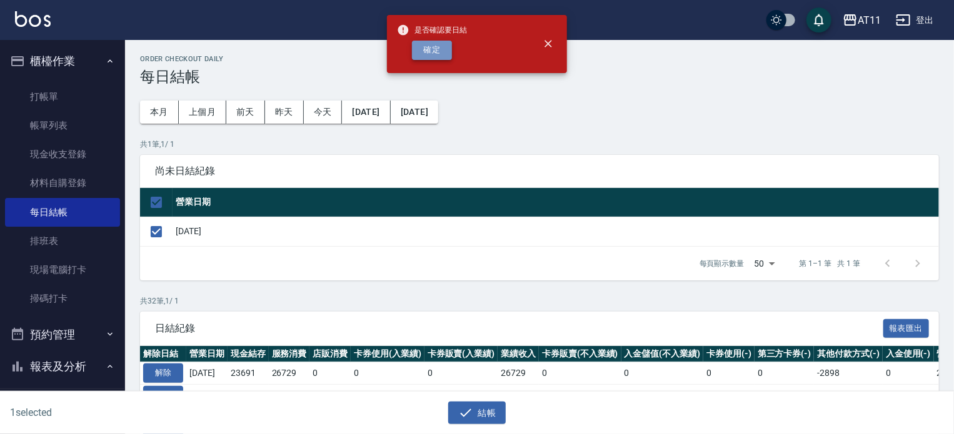
click at [421, 56] on button "確定" at bounding box center [432, 50] width 40 height 19
checkbox input "false"
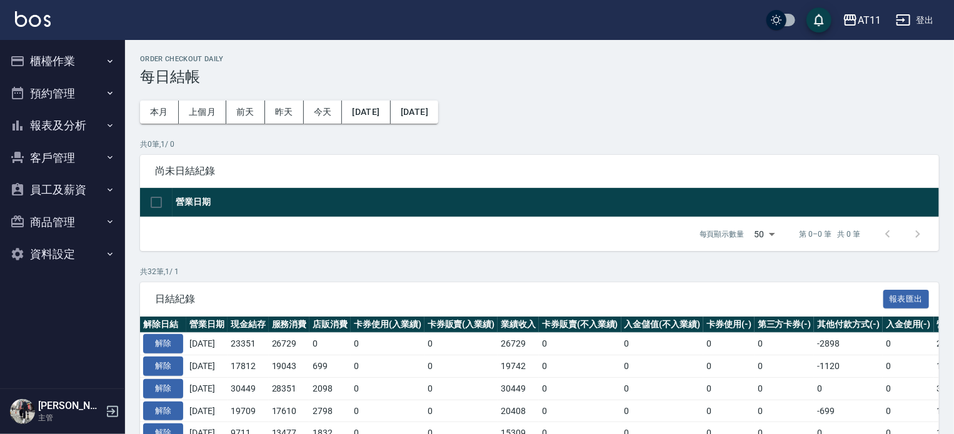
click at [52, 119] on button "報表及分析" at bounding box center [62, 125] width 115 height 32
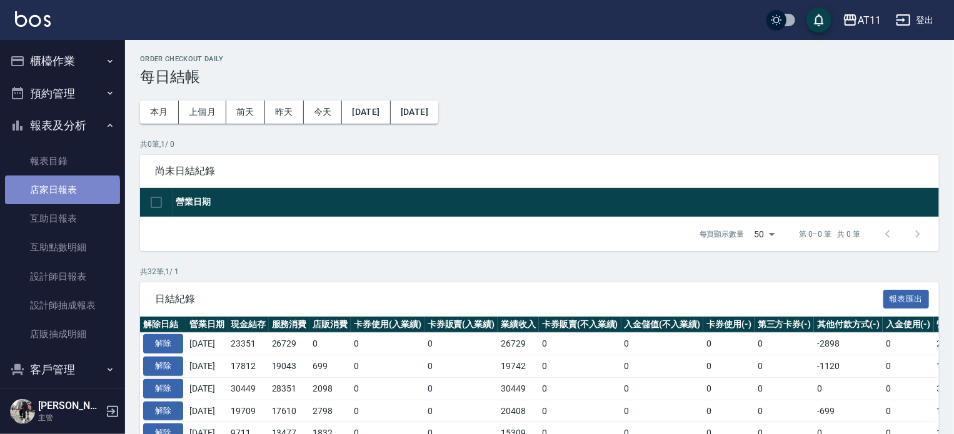
click at [61, 196] on link "店家日報表" at bounding box center [62, 190] width 115 height 29
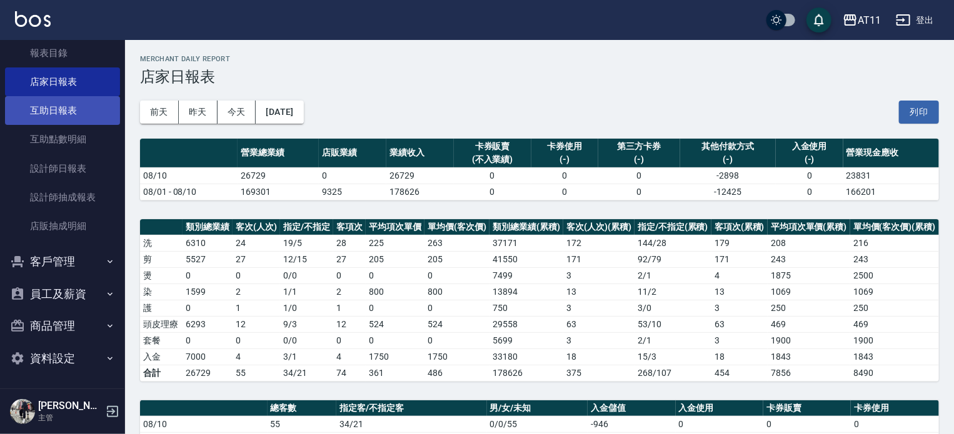
click at [68, 116] on link "互助日報表" at bounding box center [62, 110] width 115 height 29
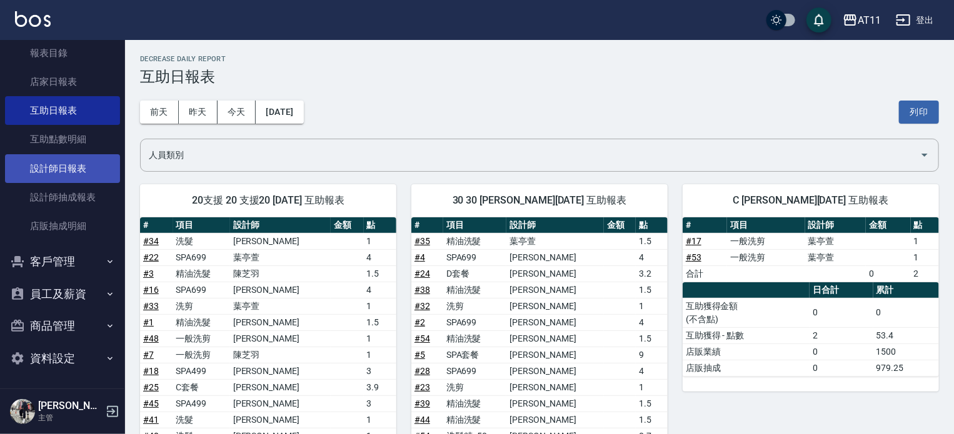
click at [50, 162] on link "設計師日報表" at bounding box center [62, 168] width 115 height 29
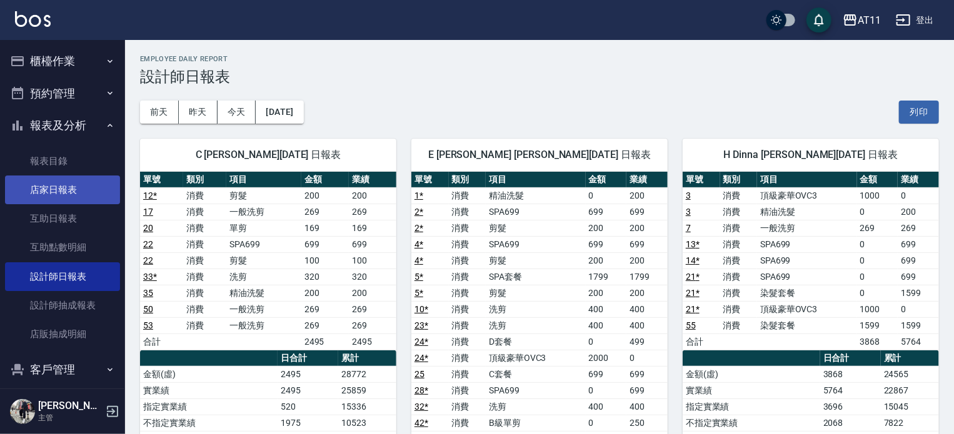
click at [77, 187] on link "店家日報表" at bounding box center [62, 190] width 115 height 29
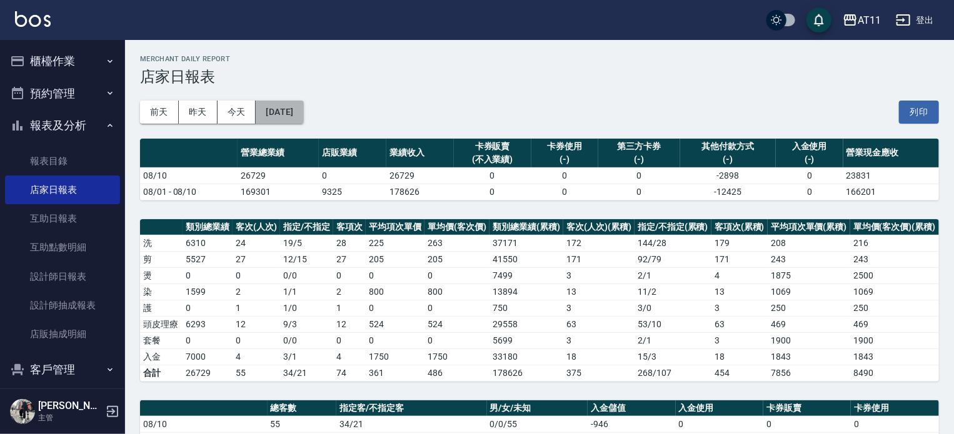
click at [272, 112] on button "[DATE]" at bounding box center [279, 112] width 47 height 23
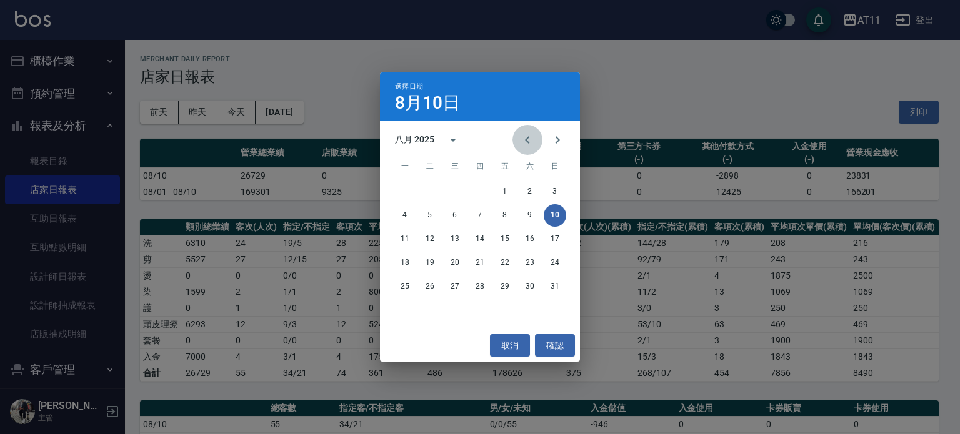
click at [524, 139] on icon "Previous month" at bounding box center [527, 139] width 15 height 15
click at [607, 64] on div "選擇日期 8月10日 七月 2025 一 二 三 四 五 六 日 1 2 3 4 5 6 7 8 9 10 11 12 13 14 15 16 17 18 1…" at bounding box center [480, 217] width 960 height 434
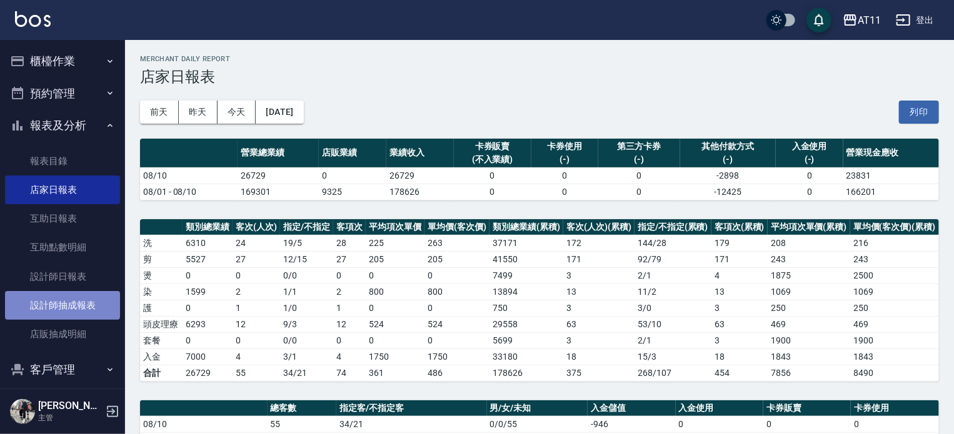
click at [62, 305] on link "設計師抽成報表" at bounding box center [62, 305] width 115 height 29
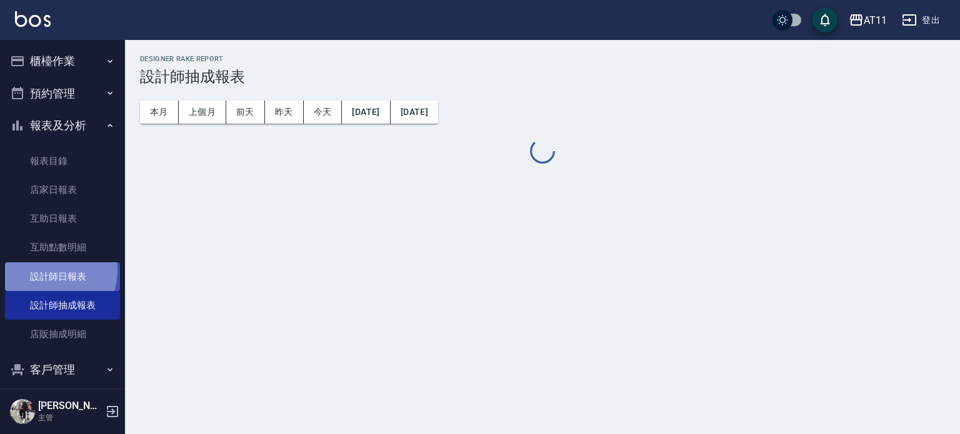
click at [51, 271] on link "設計師日報表" at bounding box center [62, 276] width 115 height 29
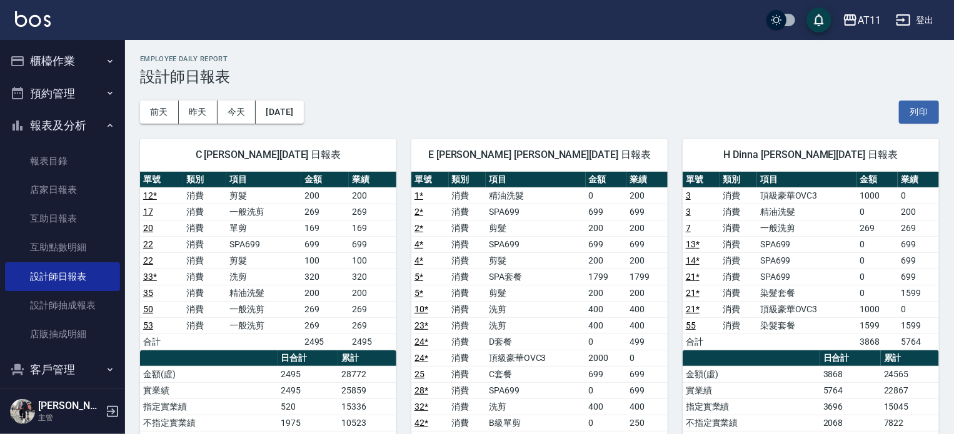
click at [58, 62] on button "櫃檯作業" at bounding box center [62, 61] width 115 height 32
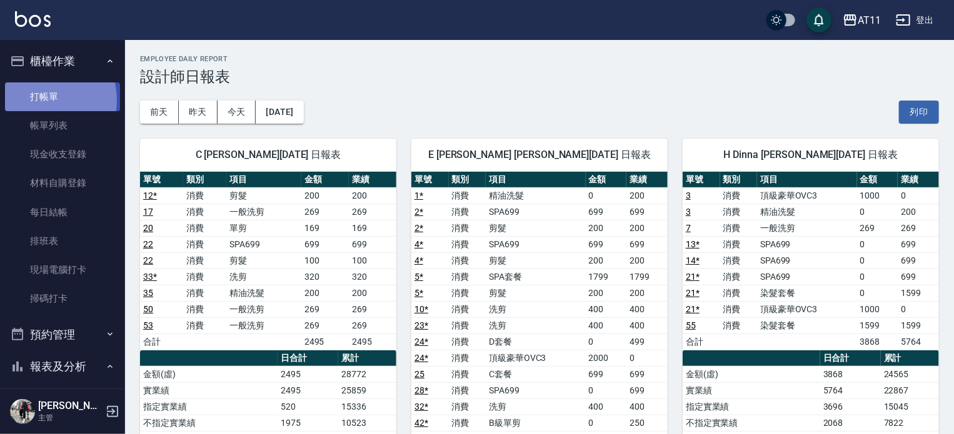
click at [36, 100] on link "打帳單" at bounding box center [62, 96] width 115 height 29
